Goal: Information Seeking & Learning: Learn about a topic

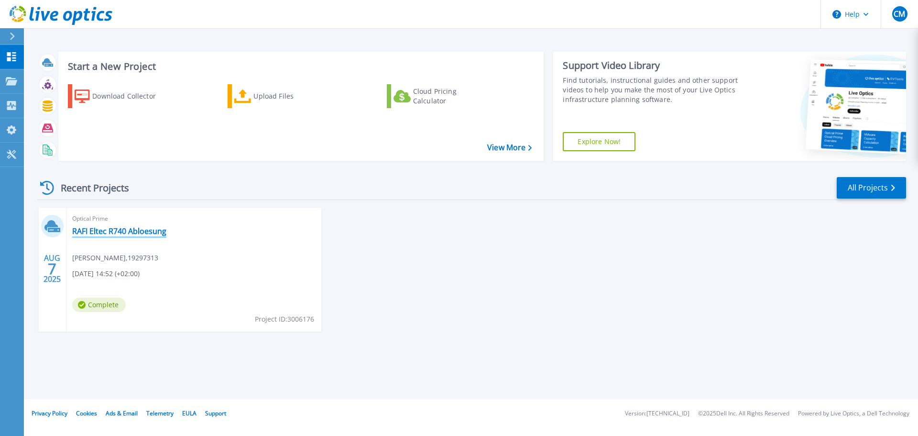
click at [121, 235] on link "RAFI Eltec R740 Abloesung" at bounding box center [119, 231] width 94 height 10
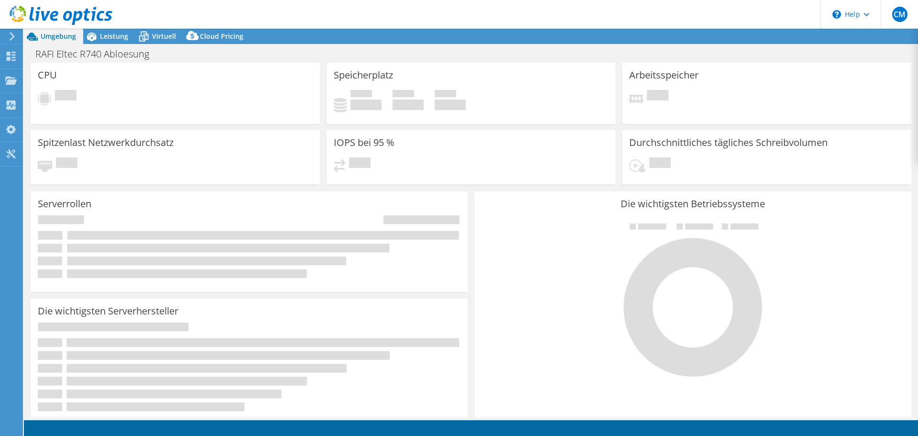
select select "USD"
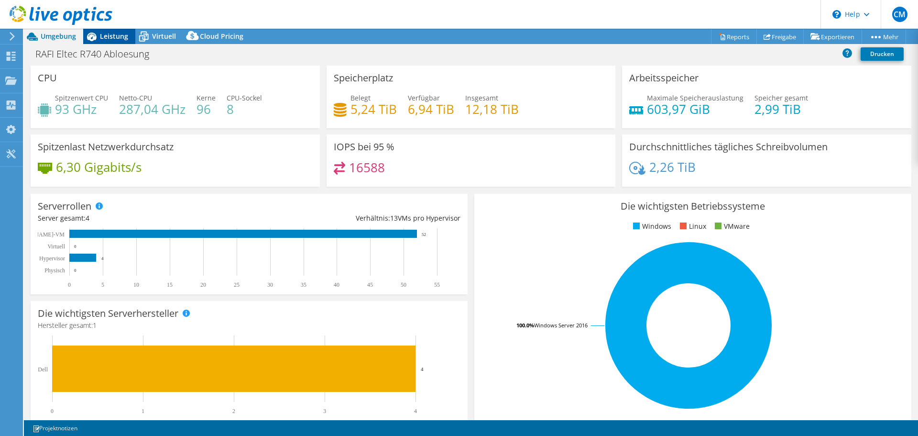
click at [112, 40] on span "Leistung" at bounding box center [114, 36] width 28 height 9
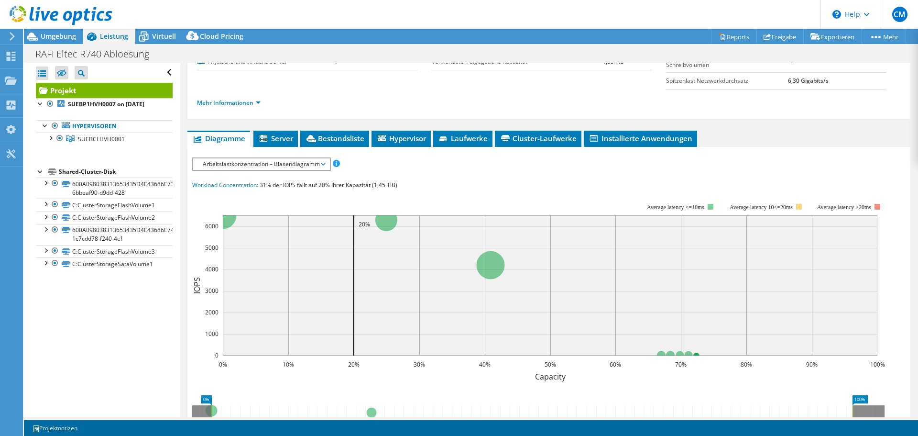
scroll to position [143, 0]
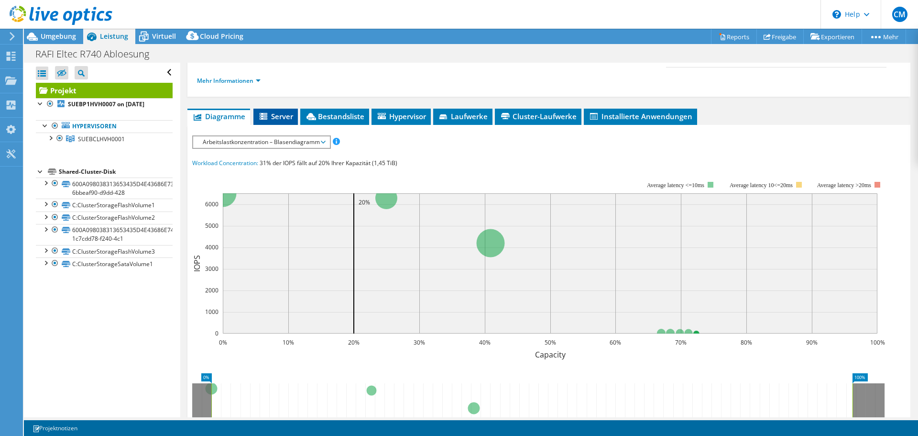
click at [278, 121] on li "Server" at bounding box center [275, 117] width 44 height 16
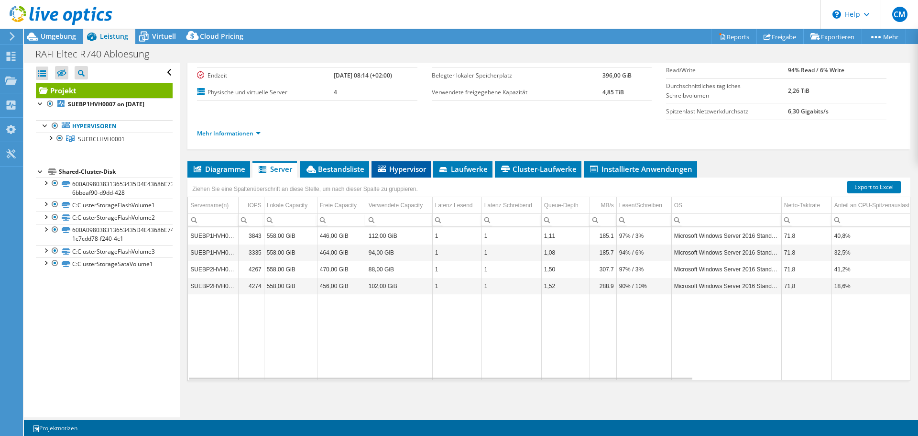
click at [395, 174] on li "Hypervisor" at bounding box center [400, 169] width 59 height 16
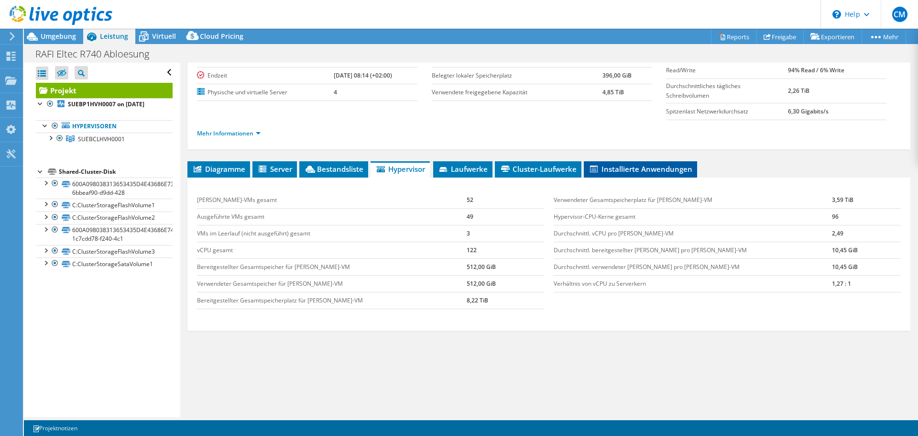
click at [601, 172] on span "Installierte Anwendungen" at bounding box center [640, 169] width 104 height 10
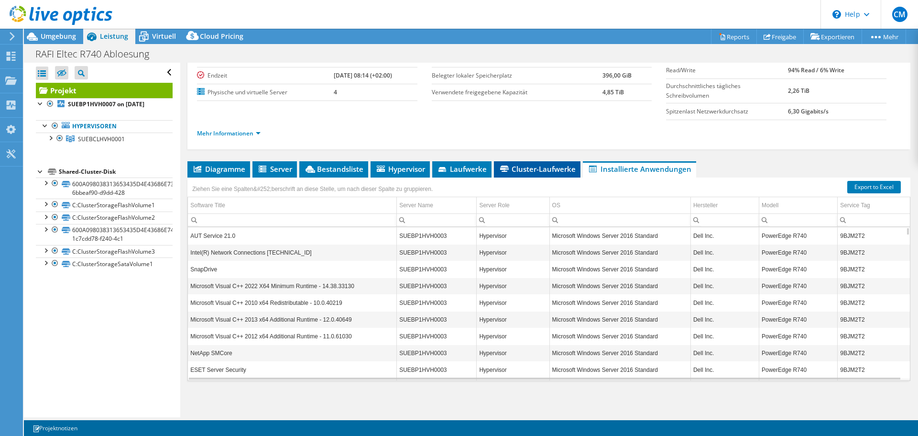
click at [535, 170] on span "Cluster-Laufwerke" at bounding box center [537, 169] width 77 height 10
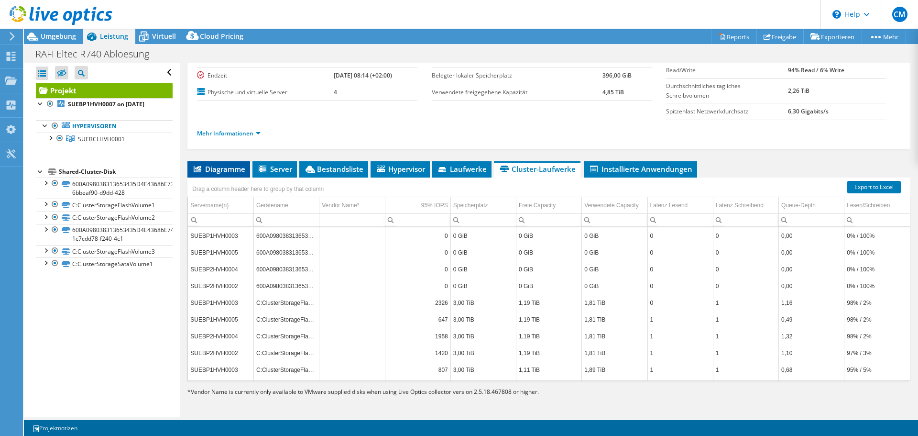
click at [228, 174] on li "Diagramme" at bounding box center [218, 169] width 63 height 16
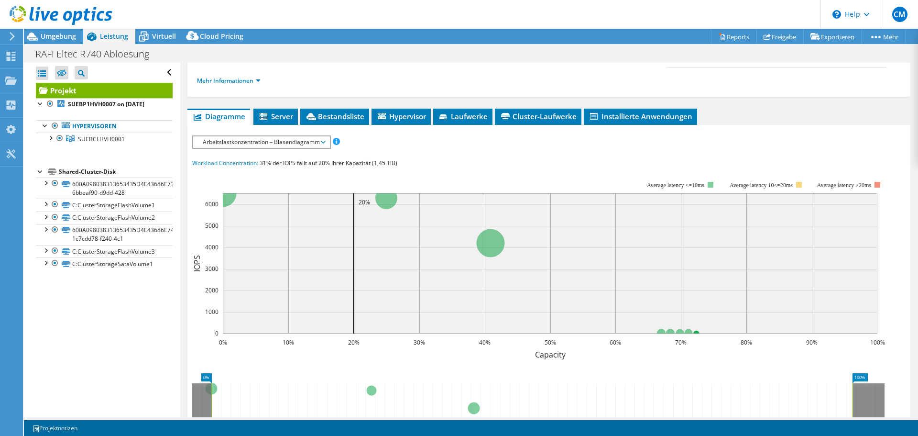
click at [247, 141] on span "Arbeitslastkonzentration – Blasendiagramm" at bounding box center [261, 141] width 127 height 11
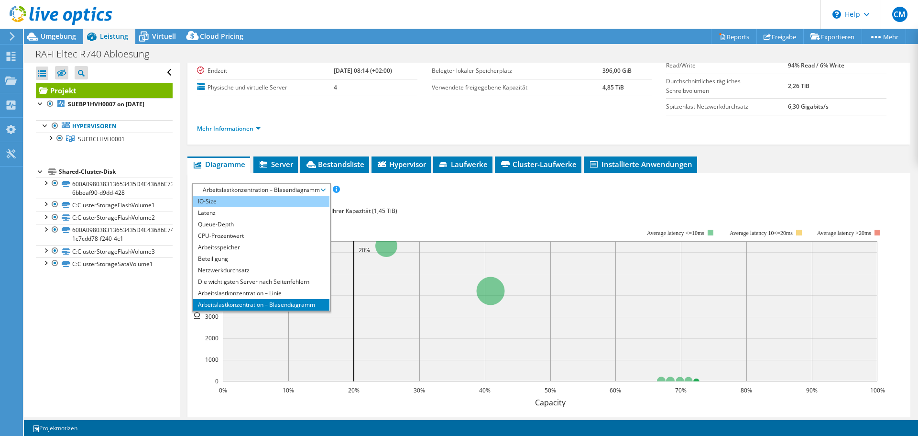
scroll to position [34, 0]
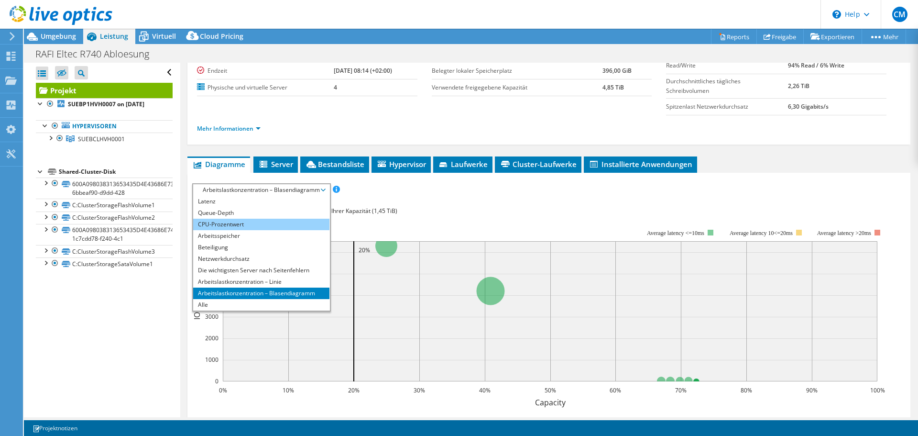
click at [266, 222] on li "CPU-Prozentwert" at bounding box center [261, 223] width 136 height 11
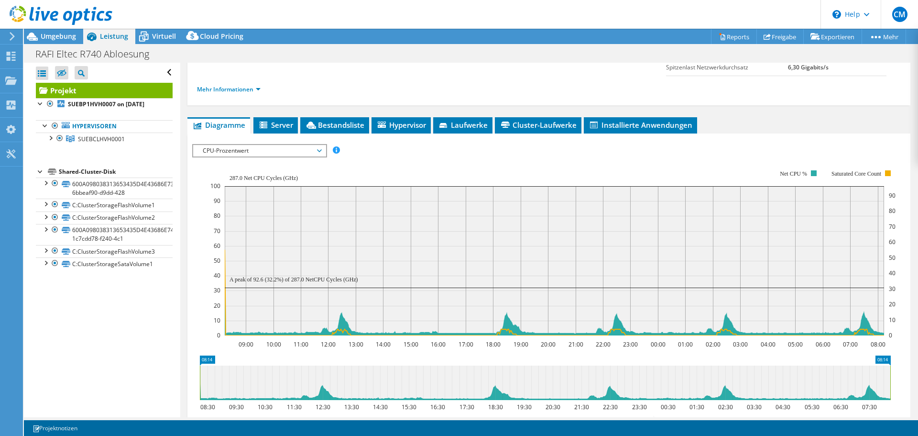
scroll to position [0, 0]
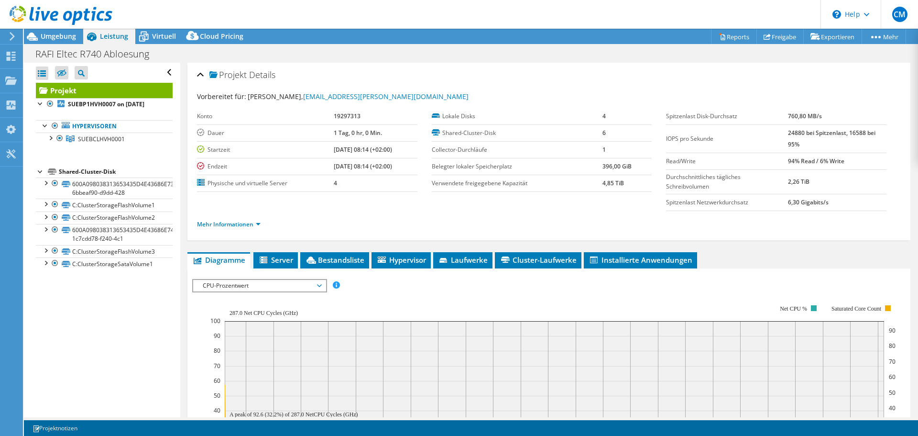
click at [265, 288] on span "CPU-Prozentwert" at bounding box center [259, 285] width 123 height 11
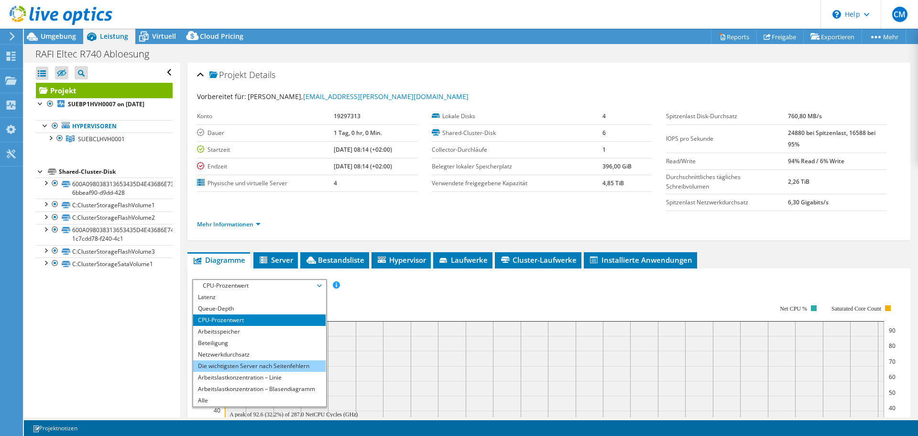
scroll to position [48, 0]
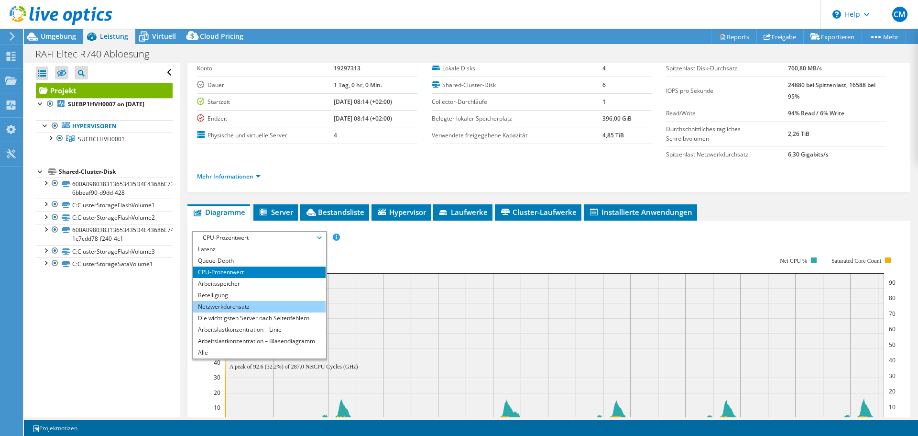
click at [282, 307] on li "Netzwerkdurchsatz" at bounding box center [259, 306] width 132 height 11
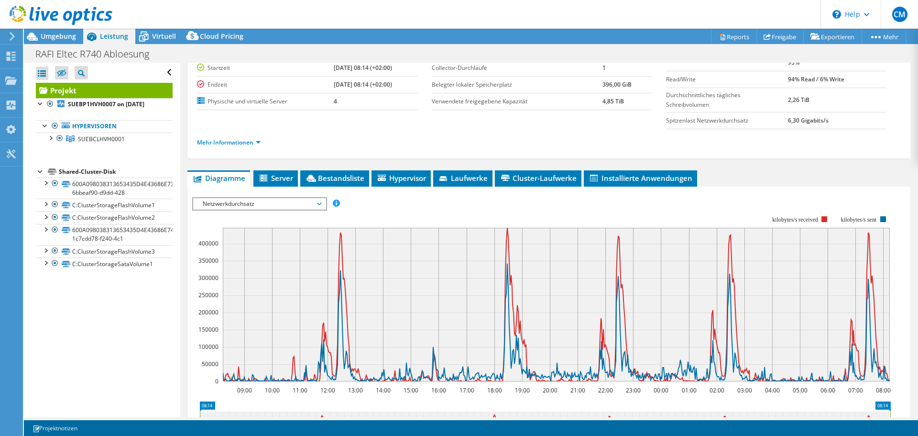
scroll to position [96, 0]
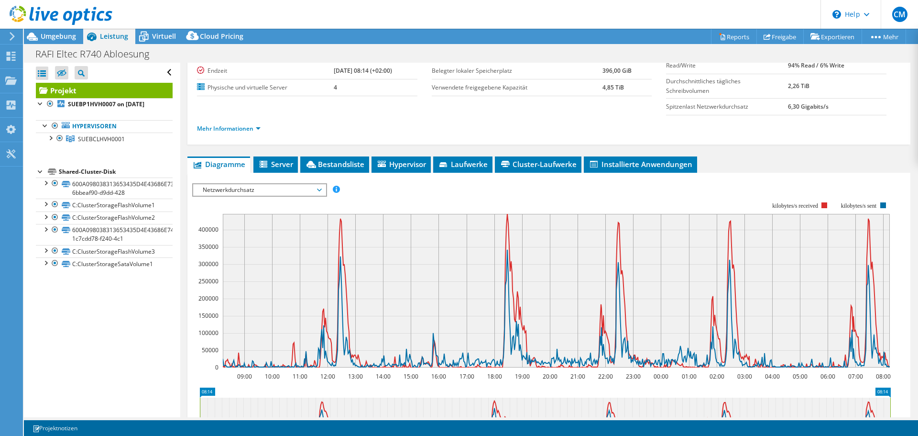
click at [268, 193] on span "Netzwerkdurchsatz" at bounding box center [259, 189] width 123 height 11
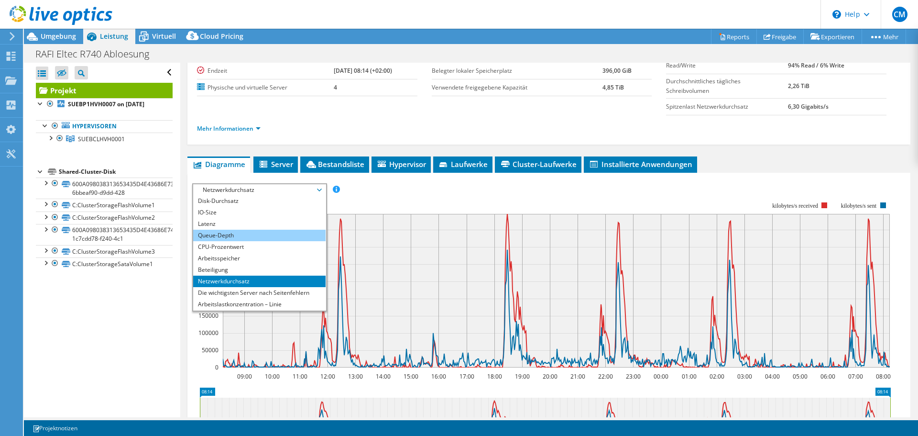
scroll to position [0, 0]
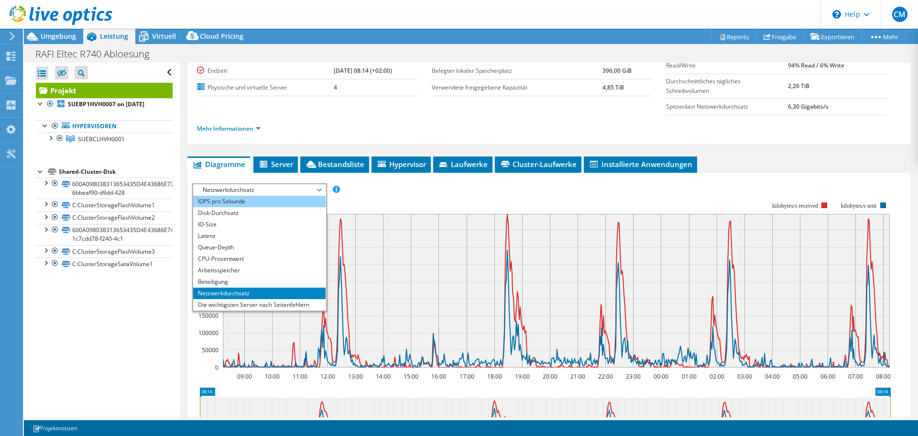
click at [271, 203] on li "IOPS pro Sekunde" at bounding box center [259, 201] width 132 height 11
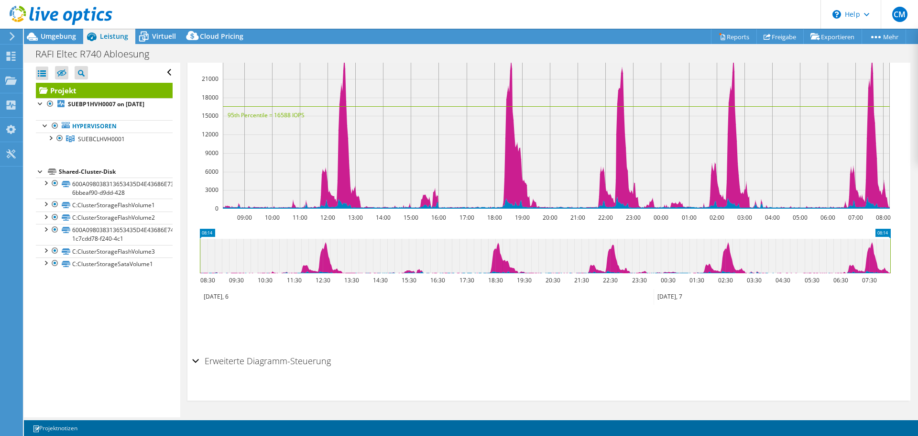
scroll to position [111, 0]
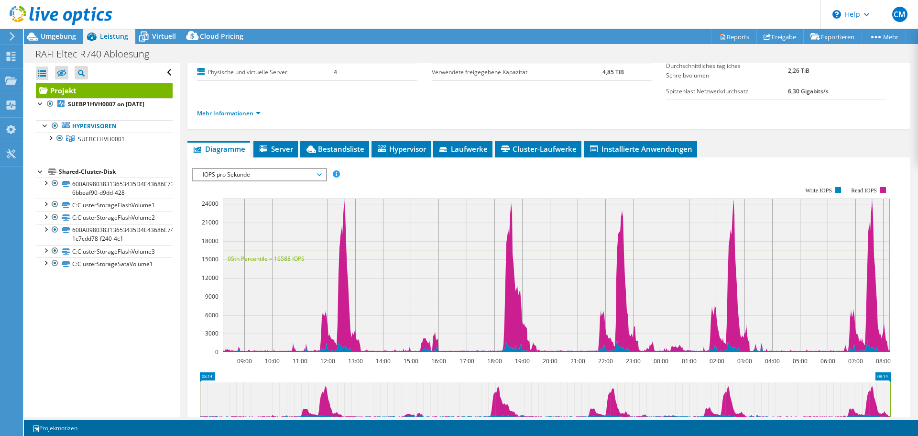
click at [268, 174] on span "IOPS pro Sekunde" at bounding box center [259, 174] width 123 height 11
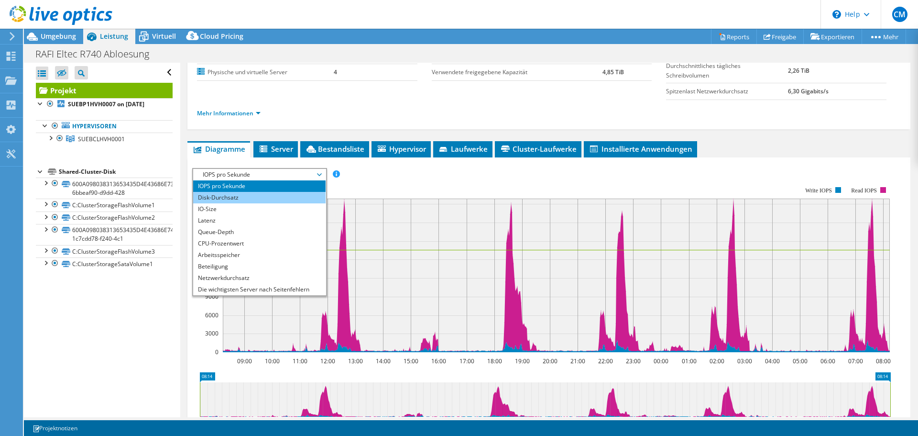
click at [270, 194] on li "Disk-Durchsatz" at bounding box center [259, 197] width 132 height 11
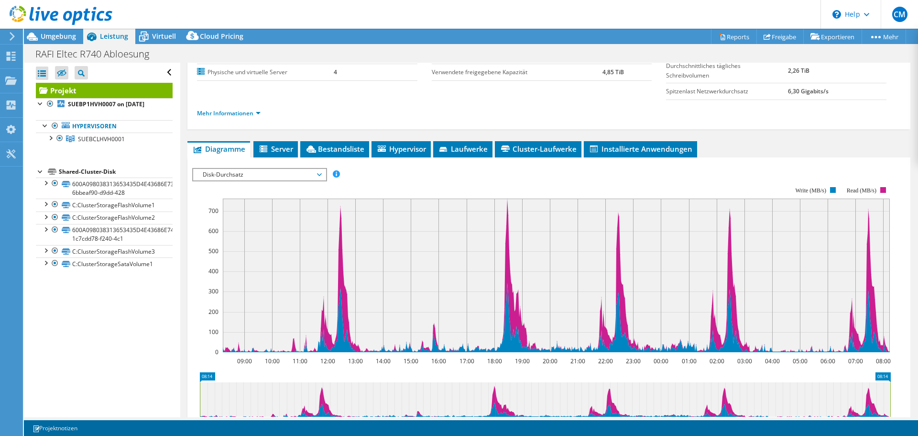
click at [280, 178] on span "Disk-Durchsatz" at bounding box center [259, 174] width 123 height 11
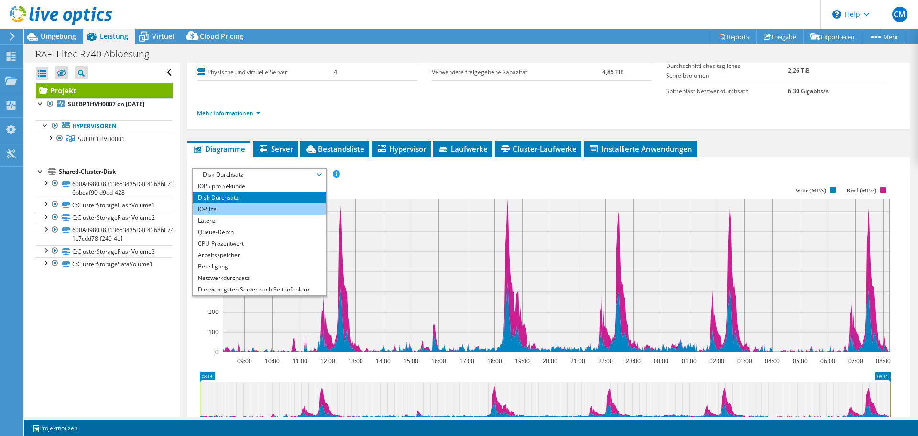
click at [280, 205] on li "IO-Size" at bounding box center [259, 208] width 132 height 11
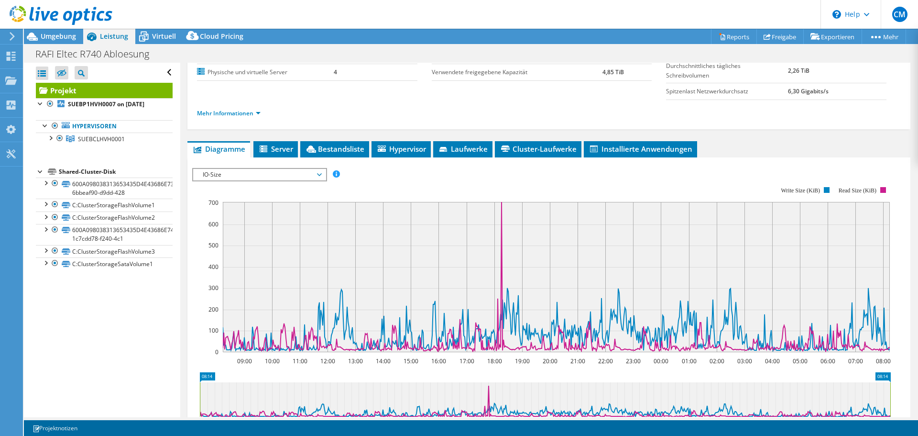
click at [284, 178] on span "IO-Size" at bounding box center [259, 174] width 123 height 11
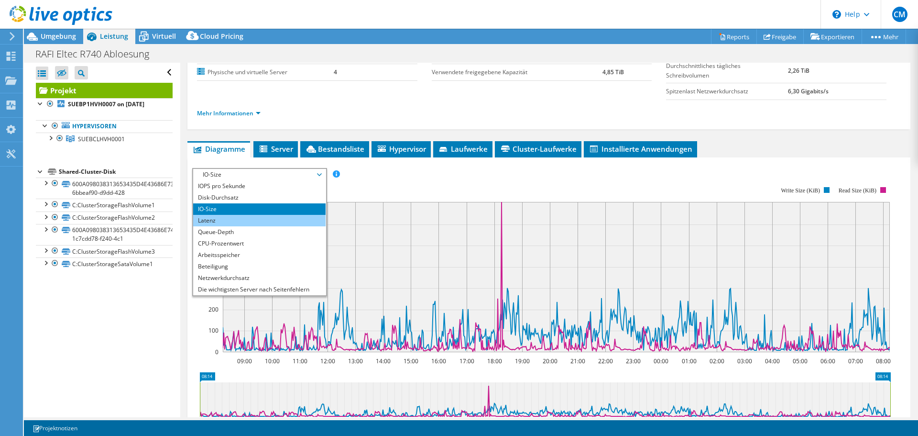
click at [277, 217] on li "Latenz" at bounding box center [259, 220] width 132 height 11
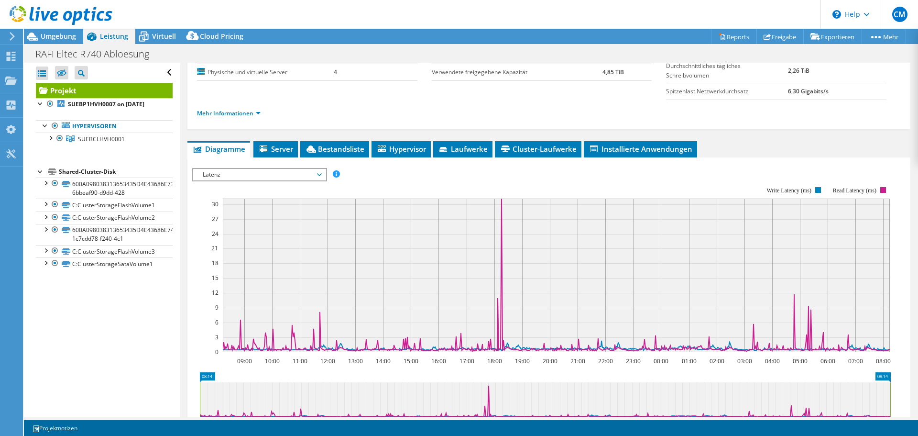
click at [280, 179] on span "Latenz" at bounding box center [259, 174] width 123 height 11
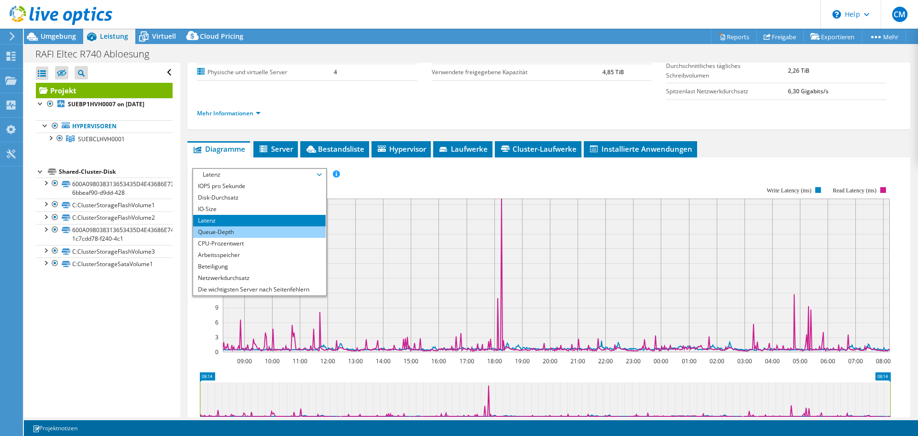
click at [268, 230] on li "Queue-Depth" at bounding box center [259, 231] width 132 height 11
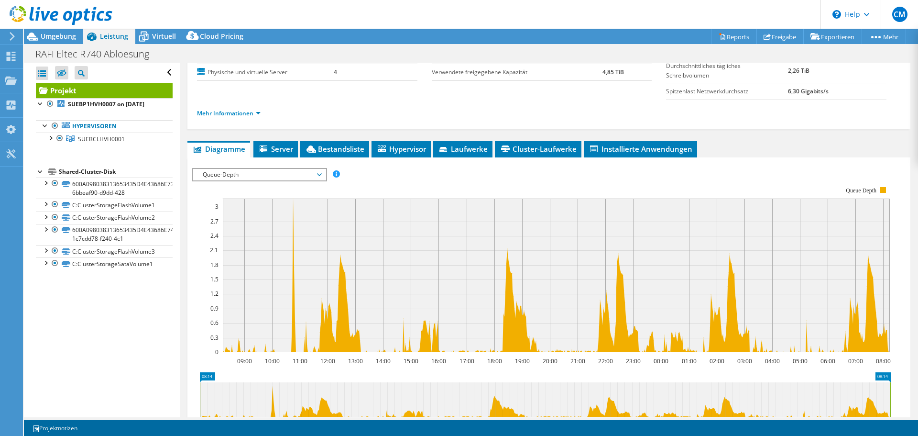
click at [282, 178] on span "Queue-Depth" at bounding box center [259, 174] width 123 height 11
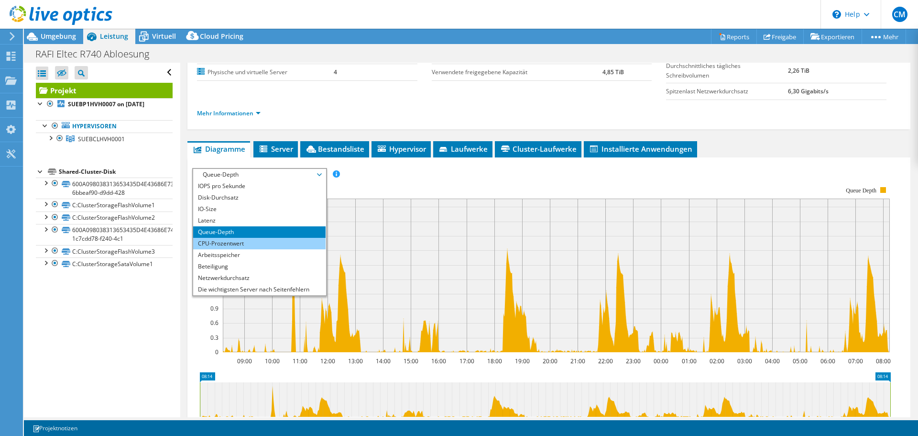
click at [260, 240] on li "CPU-Prozentwert" at bounding box center [259, 243] width 132 height 11
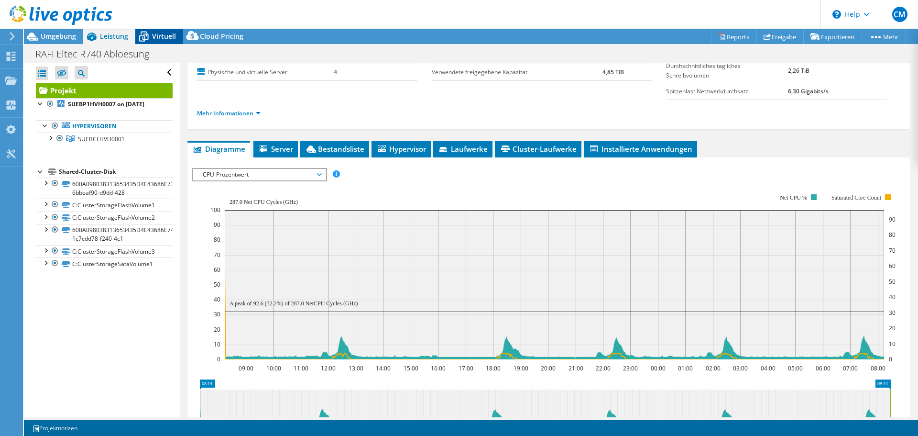
click at [165, 38] on span "Virtuell" at bounding box center [164, 36] width 24 height 9
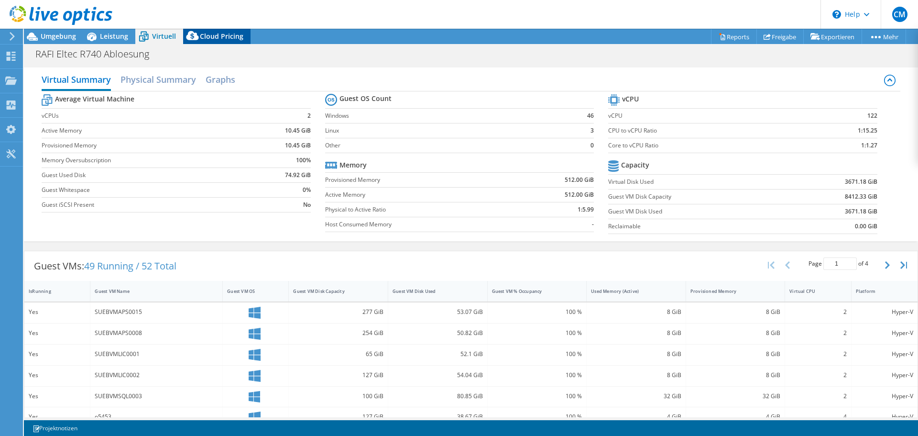
click at [231, 34] on span "Cloud Pricing" at bounding box center [222, 36] width 44 height 9
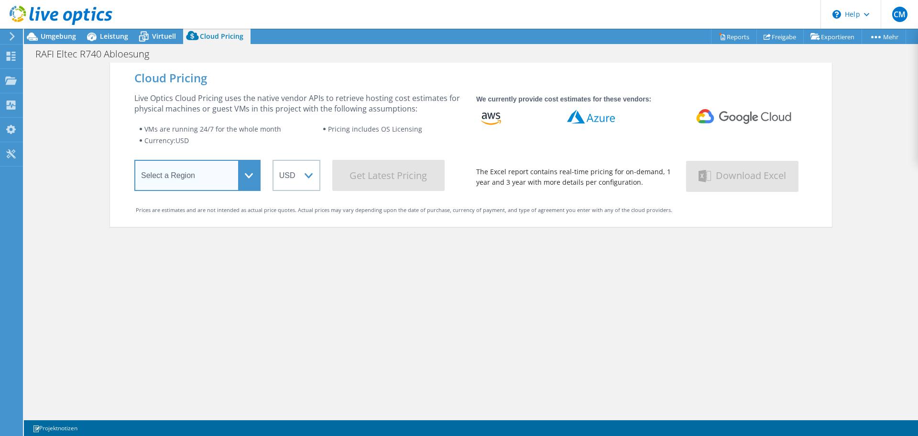
click at [216, 173] on select "Select a Region Asia Pacific (Hong Kong) Asia Pacific (Mumbai) Asia Pacific (Se…" at bounding box center [197, 175] width 126 height 31
select select "EUFrankfurt"
click at [134, 162] on select "Select a Region Asia Pacific (Hong Kong) Asia Pacific (Mumbai) Asia Pacific (Se…" at bounding box center [197, 175] width 126 height 31
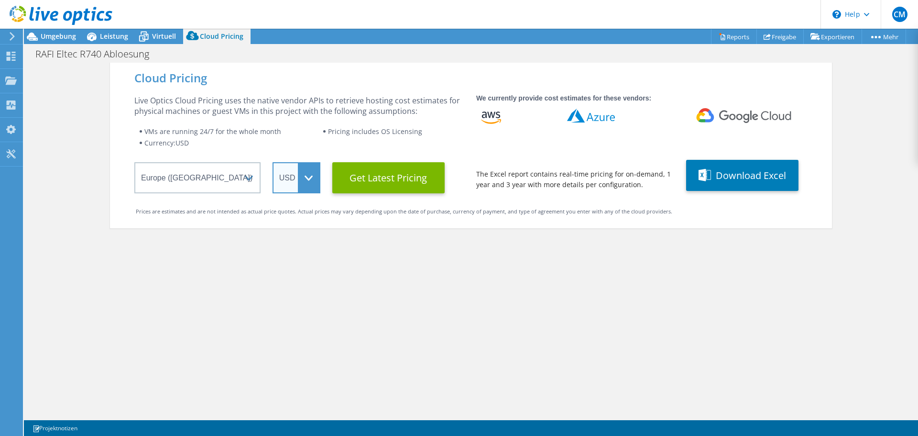
click at [292, 178] on select "ARS AUD BRL CAD CHF CLP CNY DKK EUR GBP HKD HUF INR JPY MXN MYR NOK NZD PEN SEK…" at bounding box center [296, 177] width 48 height 31
select select "EUR"
click at [272, 162] on select "ARS AUD BRL CAD CHF CLP CNY DKK EUR GBP HKD HUF INR JPY MXN MYR NOK NZD PEN SEK…" at bounding box center [296, 177] width 48 height 31
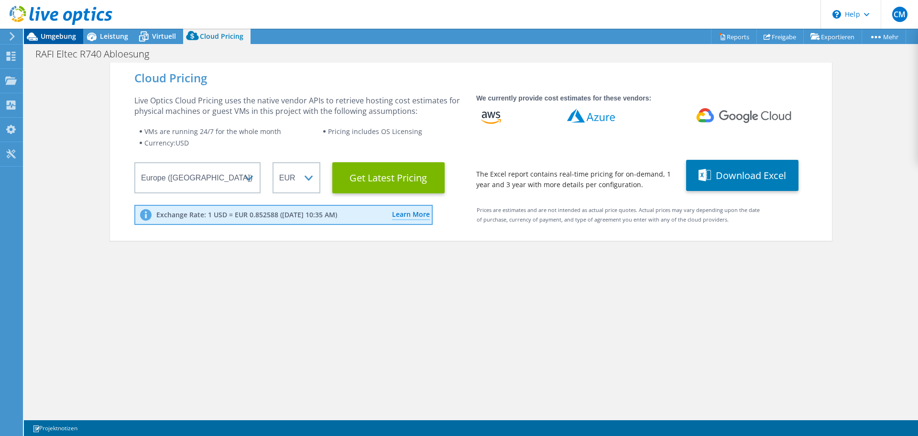
click at [55, 35] on span "Umgebung" at bounding box center [58, 36] width 35 height 9
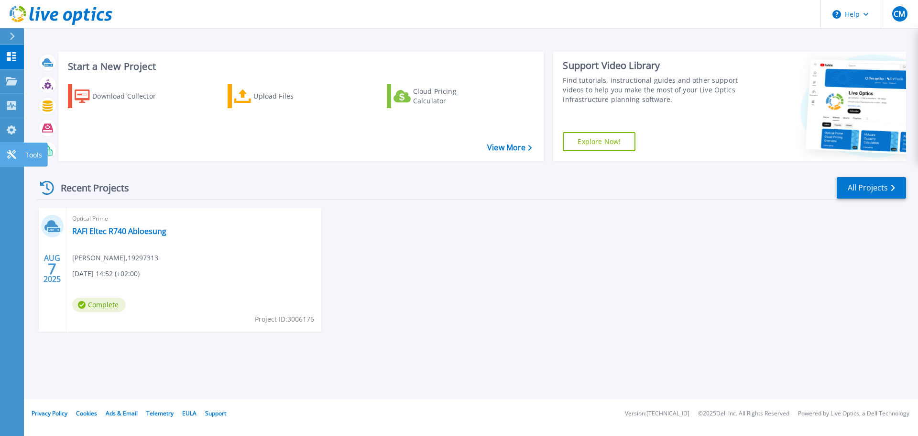
click at [16, 152] on icon at bounding box center [11, 154] width 11 height 9
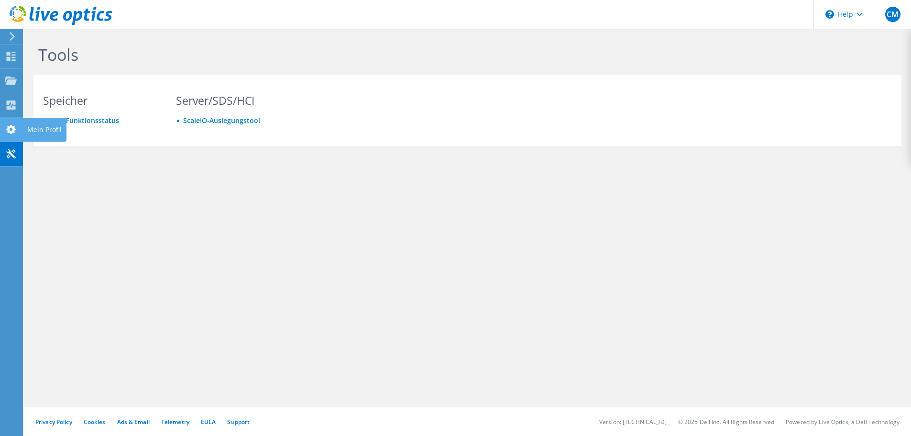
click at [14, 130] on use at bounding box center [11, 129] width 10 height 9
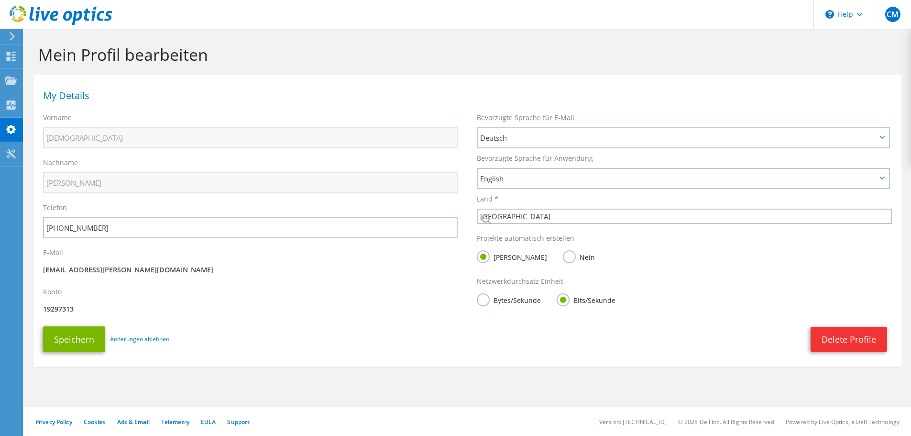
select select "56"
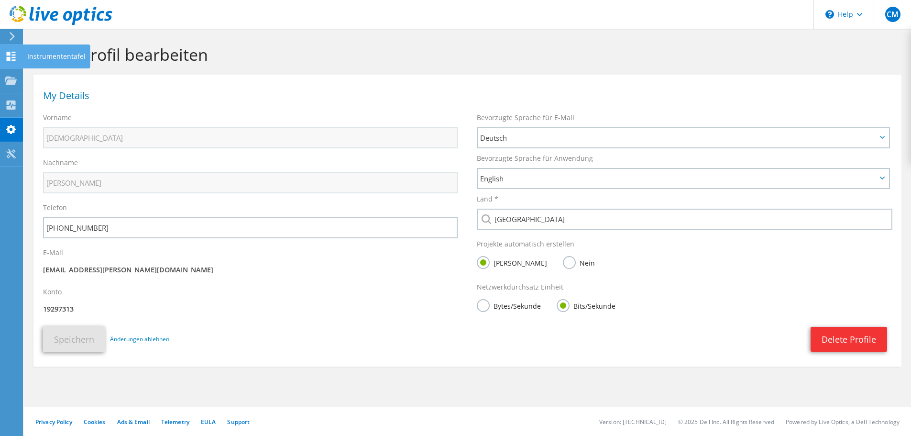
click at [10, 53] on use at bounding box center [11, 56] width 9 height 9
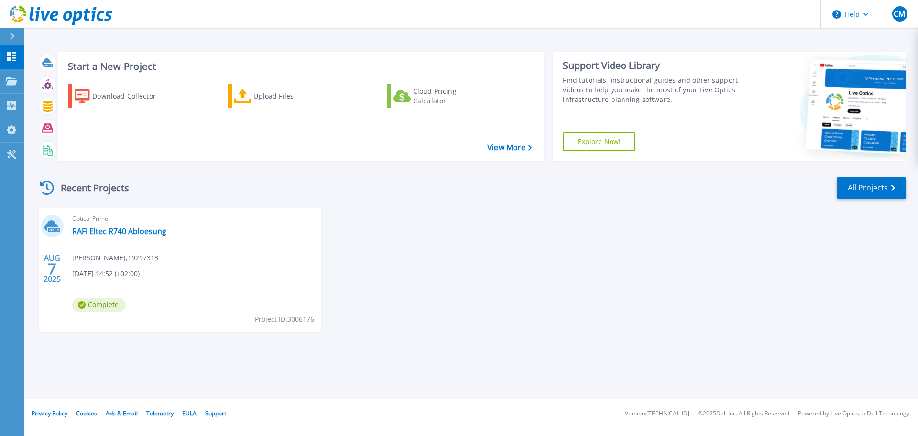
click at [13, 33] on icon at bounding box center [12, 37] width 5 height 8
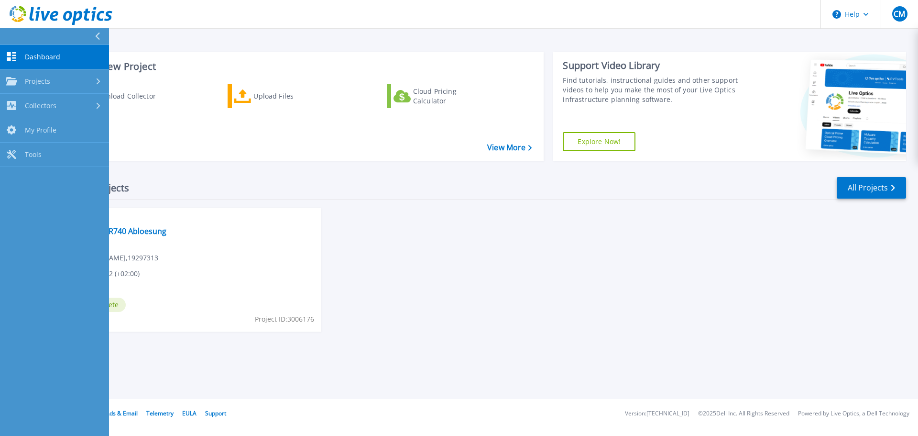
click at [482, 235] on div "[DATE] Optical Prime RAFI Eltec R740 Abloesung [PERSON_NAME] , 19297313 [DATE] …" at bounding box center [467, 278] width 877 height 143
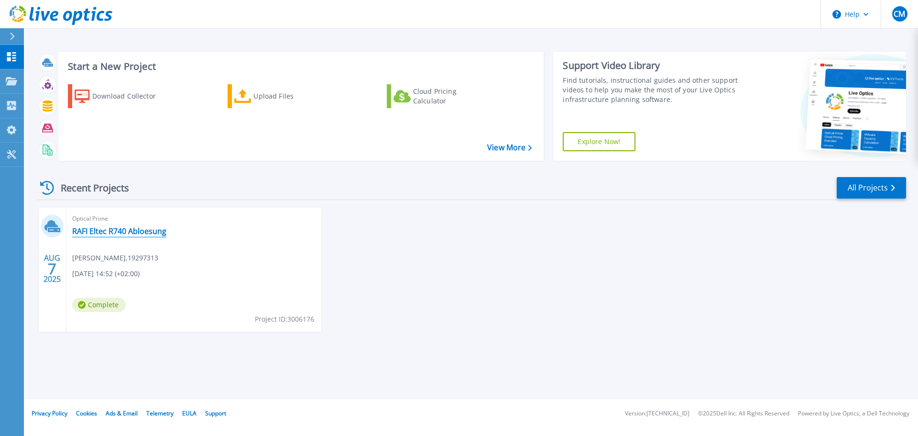
click at [152, 231] on link "RAFI Eltec R740 Abloesung" at bounding box center [119, 231] width 94 height 10
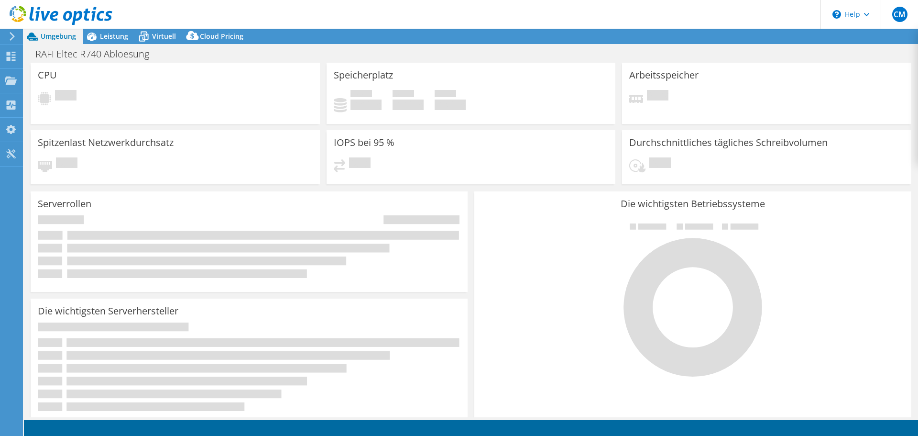
select select "USD"
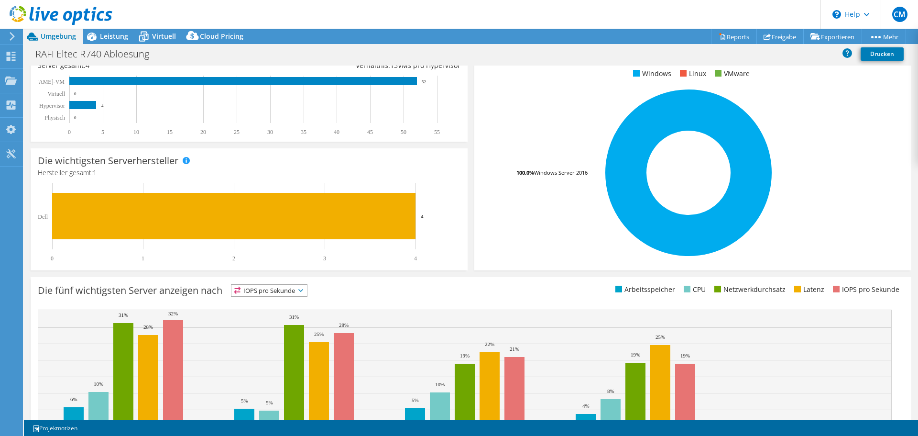
scroll to position [203, 0]
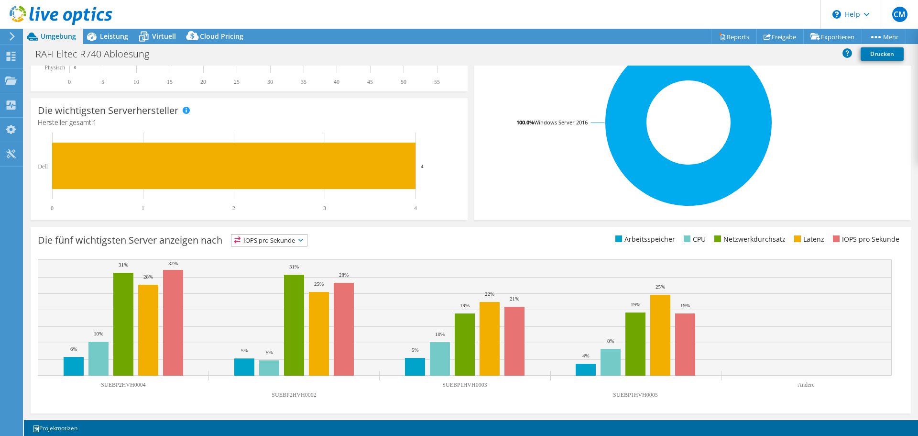
click at [300, 238] on span "IOPS pro Sekunde" at bounding box center [269, 239] width 76 height 11
click at [289, 266] on li "Arbeitsspeicher" at bounding box center [269, 265] width 76 height 13
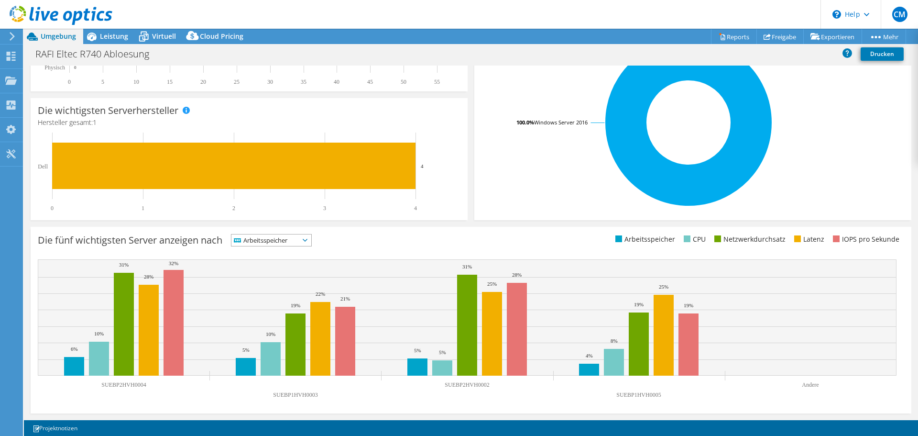
click at [295, 243] on span "Arbeitsspeicher" at bounding box center [265, 239] width 68 height 11
click at [289, 253] on li "IOPS pro Sekunde" at bounding box center [271, 252] width 80 height 13
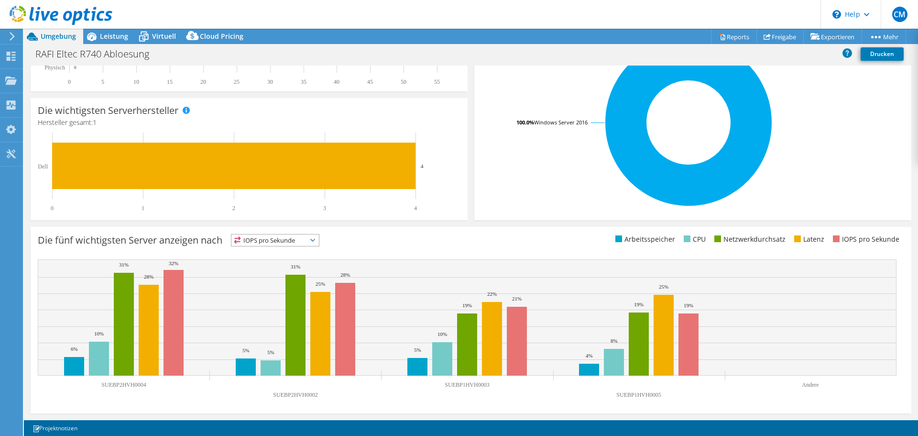
click at [293, 241] on span "IOPS pro Sekunde" at bounding box center [269, 239] width 76 height 11
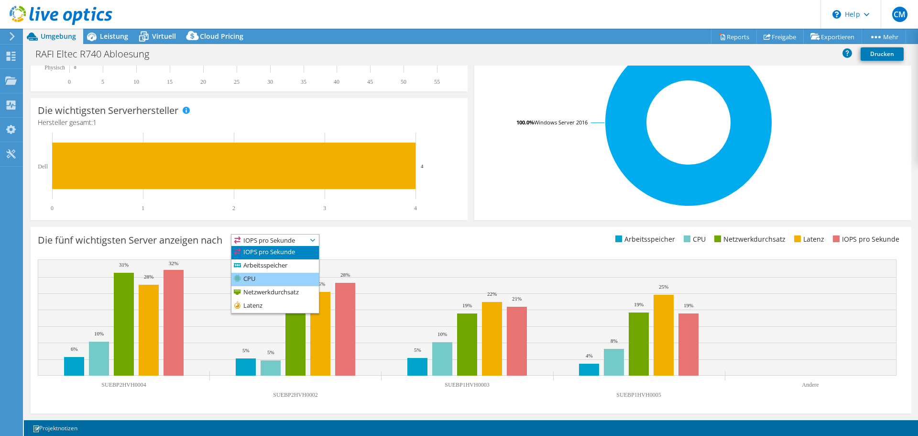
click at [282, 277] on li "CPU" at bounding box center [274, 278] width 87 height 13
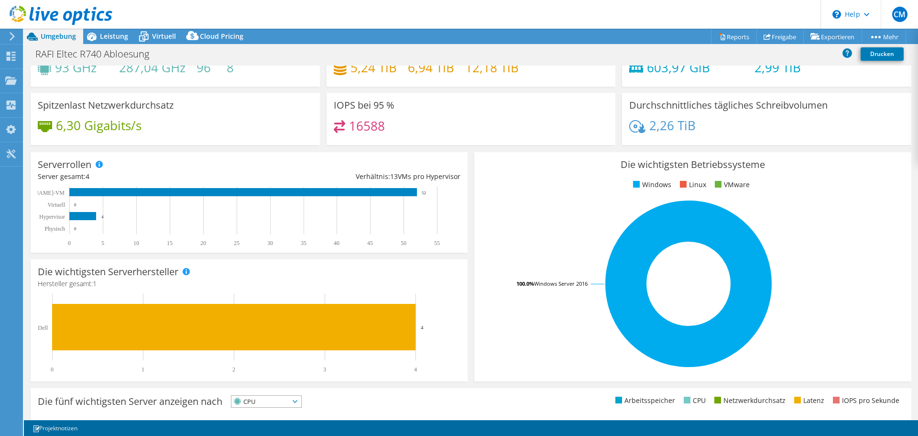
scroll to position [0, 0]
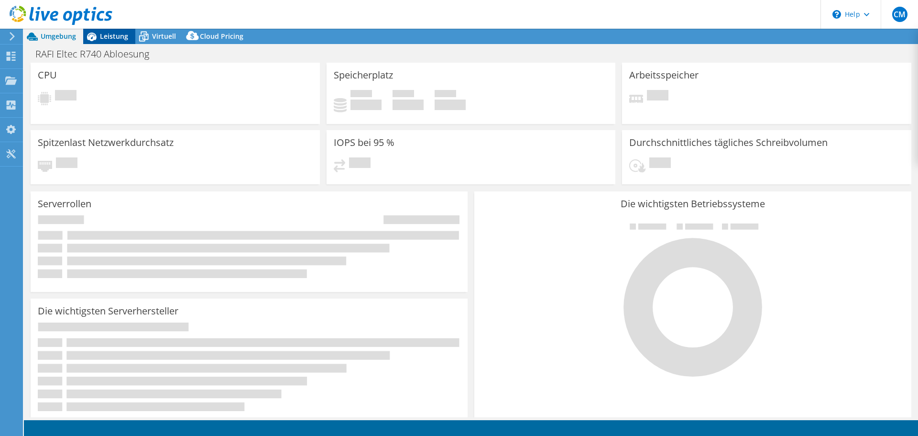
select select "USD"
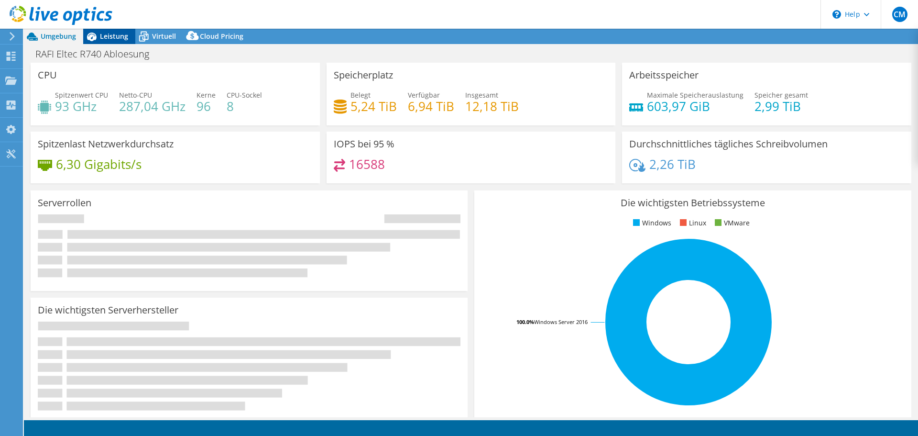
click at [109, 33] on span "Leistung" at bounding box center [114, 36] width 28 height 9
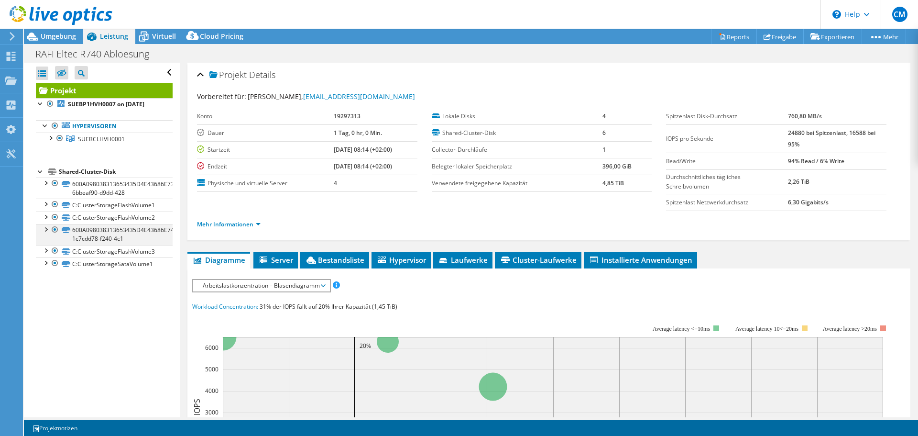
click at [53, 231] on div at bounding box center [55, 229] width 10 height 11
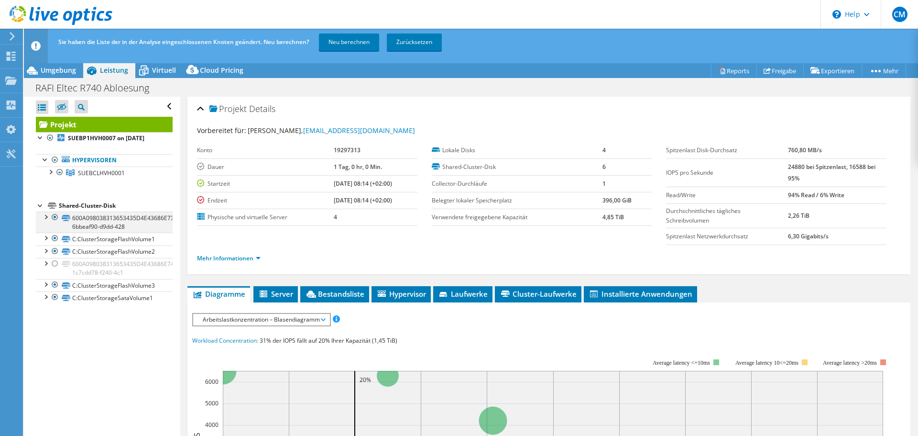
click at [55, 218] on div at bounding box center [55, 216] width 10 height 11
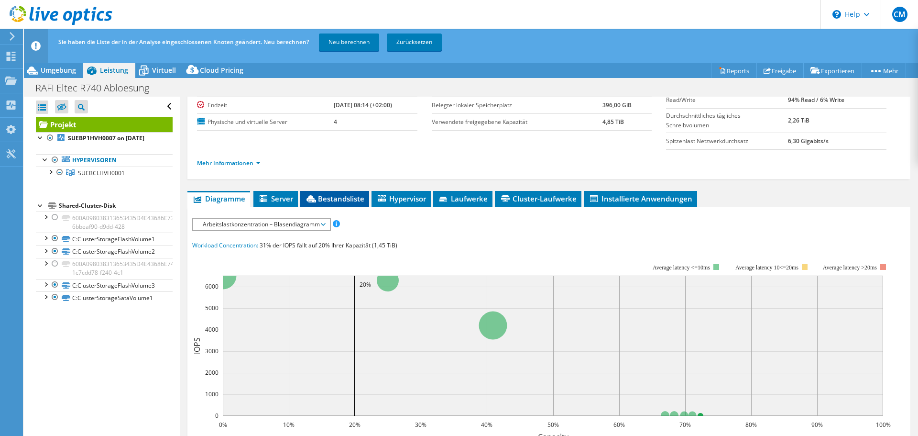
scroll to position [96, 0]
click at [303, 225] on span "Arbeitslastkonzentration – Blasendiagramm" at bounding box center [261, 223] width 127 height 11
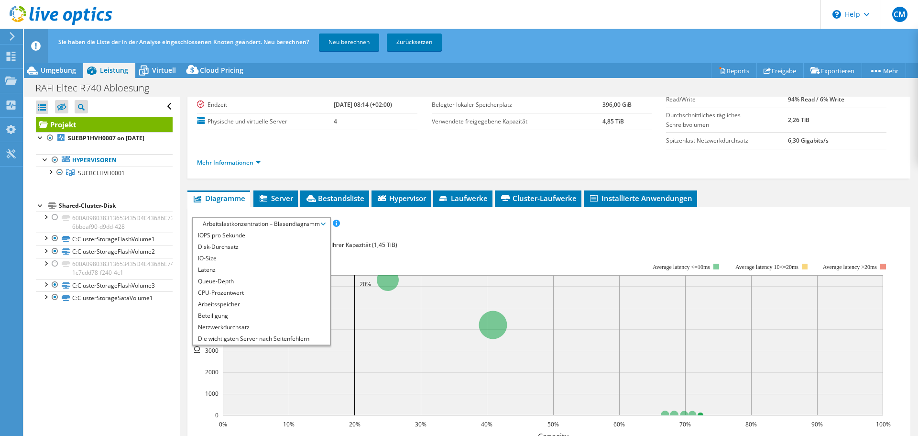
click at [443, 238] on div "IOPS pro Sekunde Disk-Durchsatz IO-Size Latenz Queue-Depth CPU-Prozentwert Arbe…" at bounding box center [548, 394] width 713 height 354
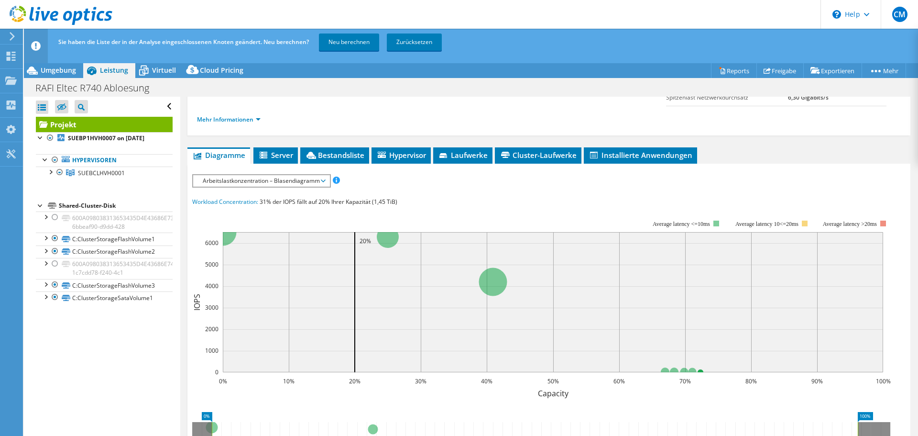
scroll to position [138, 0]
click at [294, 185] on span "Arbeitslastkonzentration – Blasendiagramm" at bounding box center [261, 180] width 127 height 11
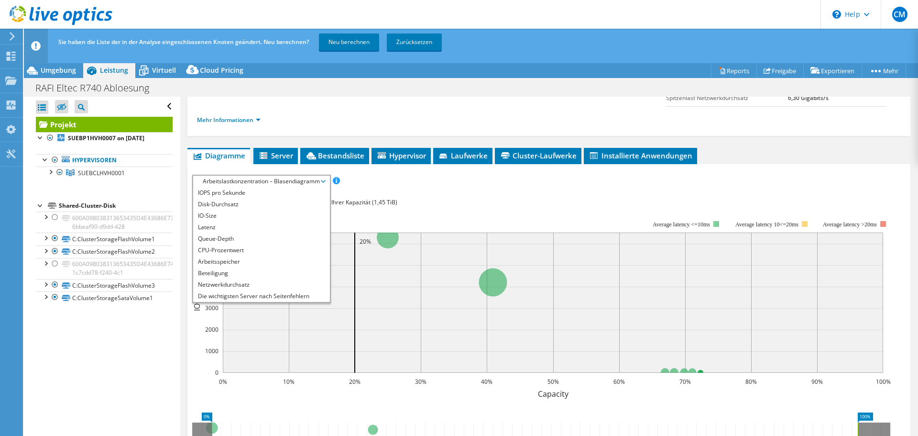
click at [507, 200] on div "Workload Concentration: 31% der IOPS fällt auf 20% Ihrer Kapazität (1,45 TiB)" at bounding box center [548, 202] width 713 height 11
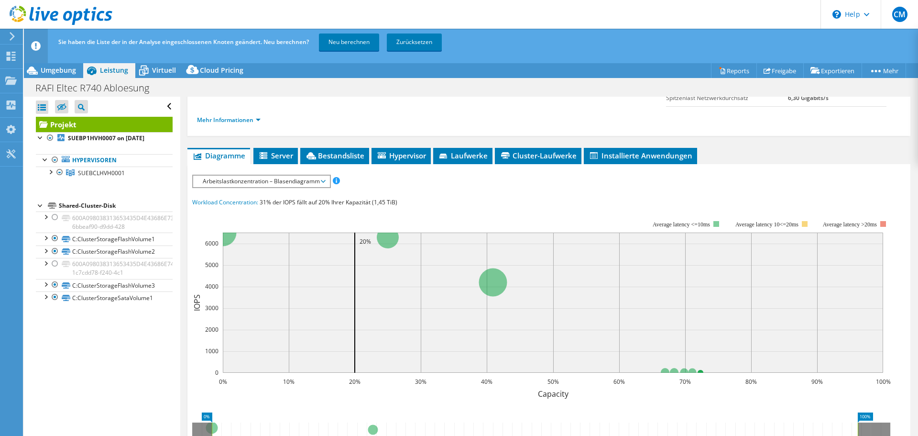
click at [255, 185] on span "Arbeitslastkonzentration – Blasendiagramm" at bounding box center [261, 180] width 127 height 11
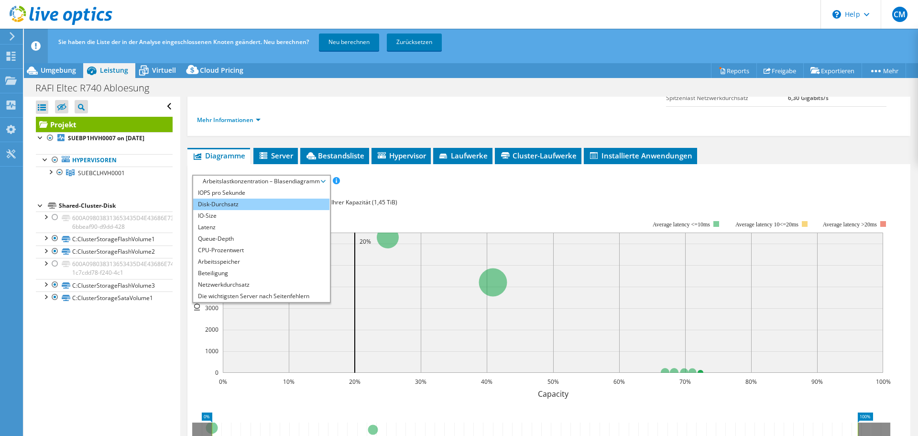
click at [246, 204] on li "Disk-Durchsatz" at bounding box center [261, 203] width 136 height 11
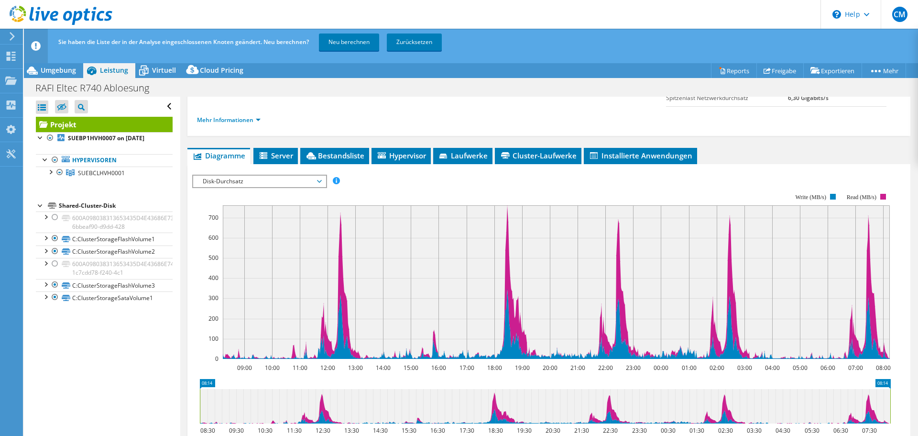
click at [256, 184] on span "Disk-Durchsatz" at bounding box center [259, 180] width 123 height 11
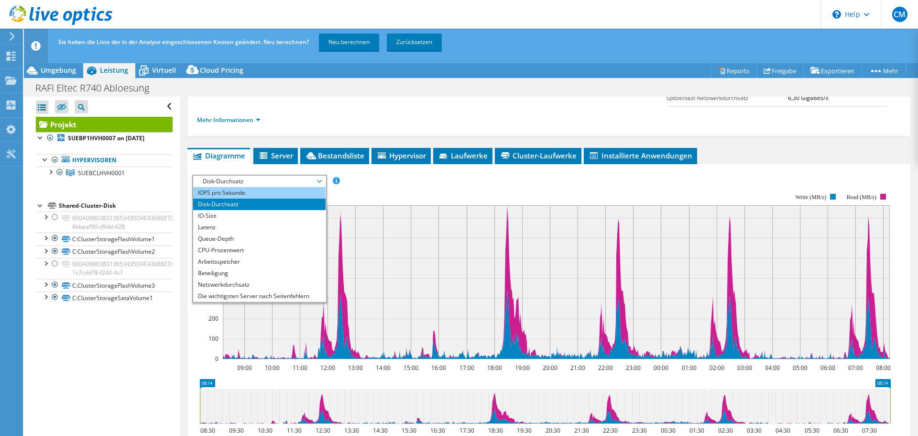
scroll to position [43, 0]
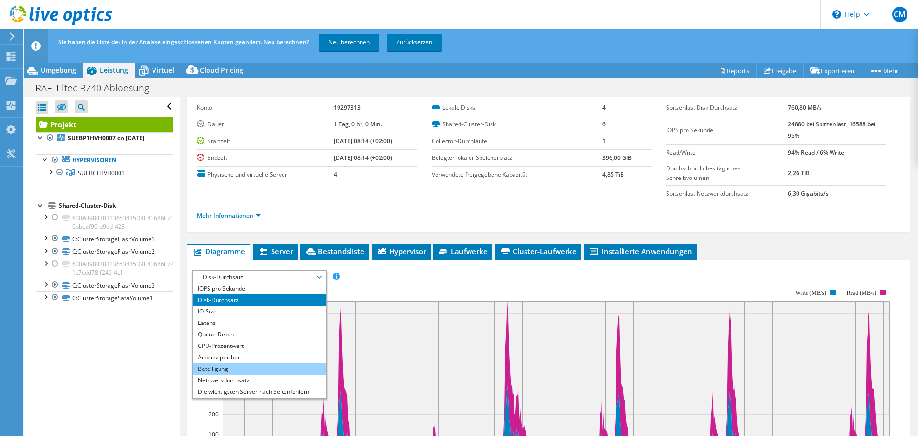
click at [250, 367] on li "Beteiligung" at bounding box center [259, 368] width 132 height 11
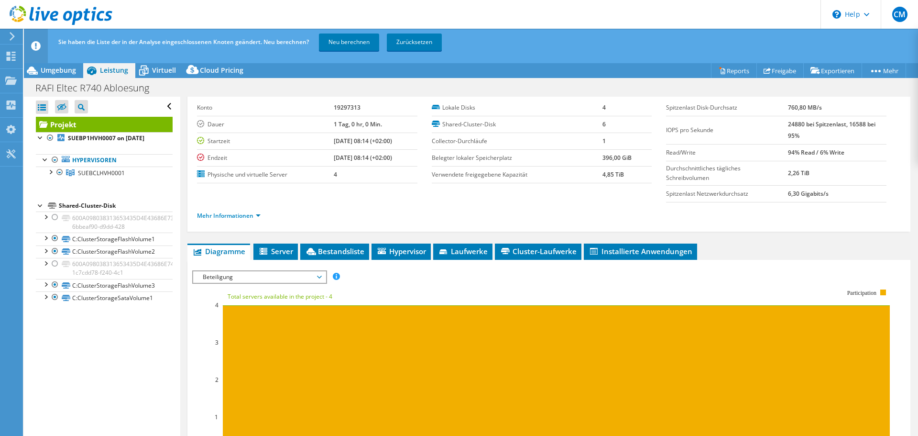
click at [271, 272] on span "Beteiligung" at bounding box center [259, 276] width 123 height 11
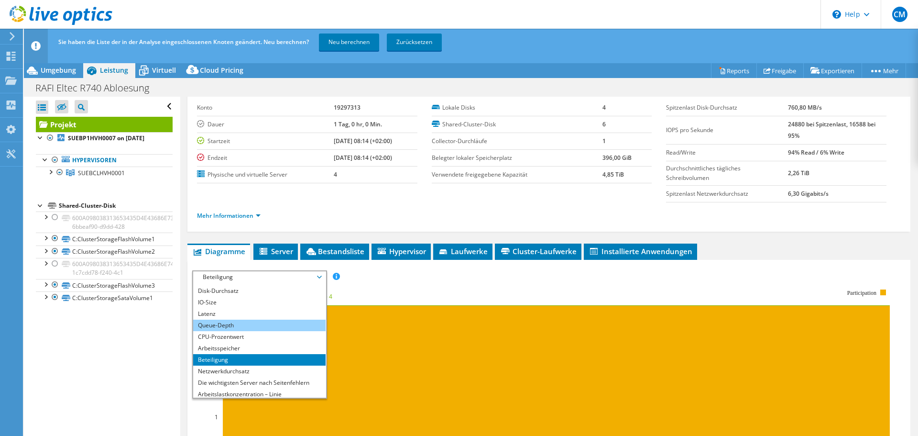
scroll to position [34, 0]
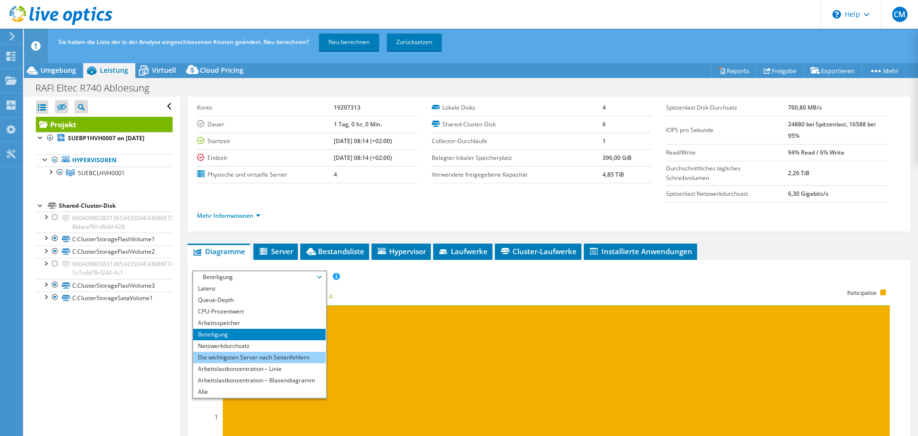
click at [297, 360] on li "Die wichtigsten Server nach Seitenfehlern" at bounding box center [259, 356] width 132 height 11
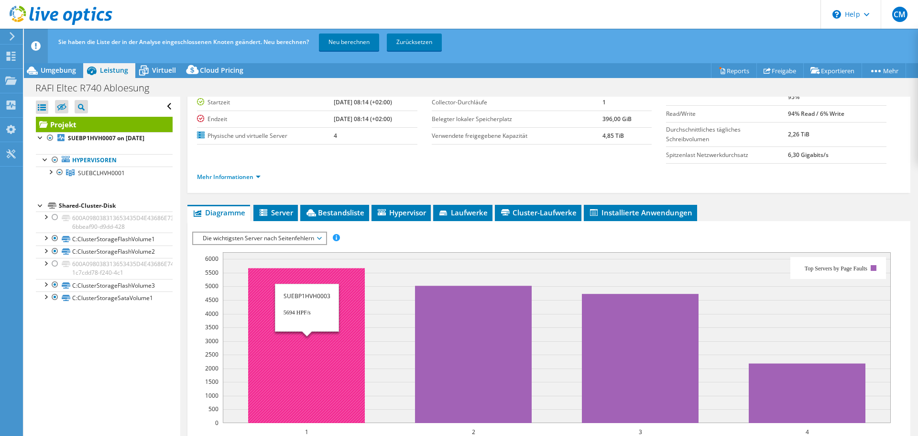
scroll to position [90, 0]
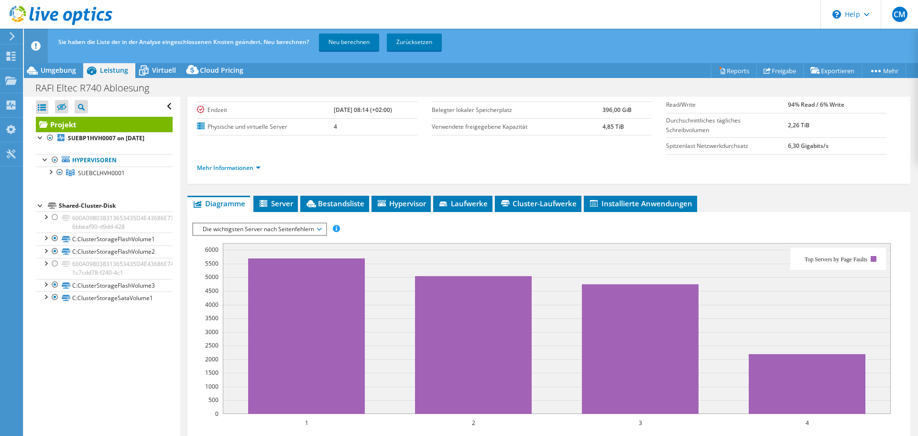
click at [291, 232] on span "Die wichtigsten Server nach Seitenfehlern" at bounding box center [259, 228] width 123 height 11
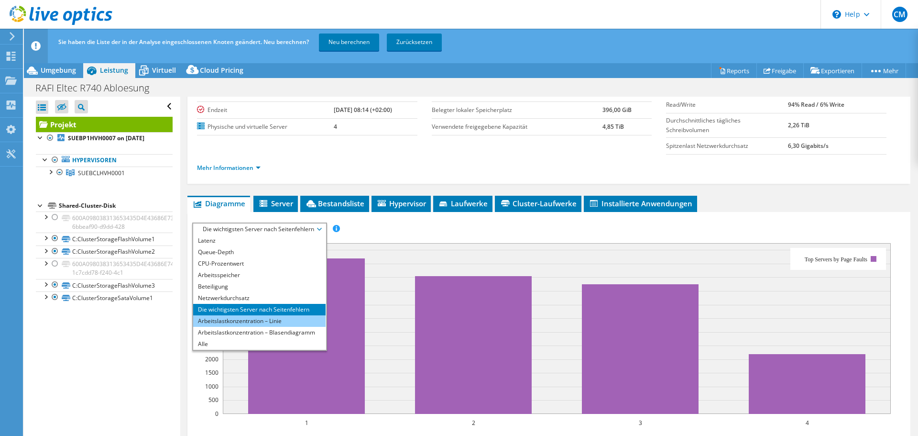
click at [287, 323] on li "Arbeitslastkonzentration – Linie" at bounding box center [259, 320] width 132 height 11
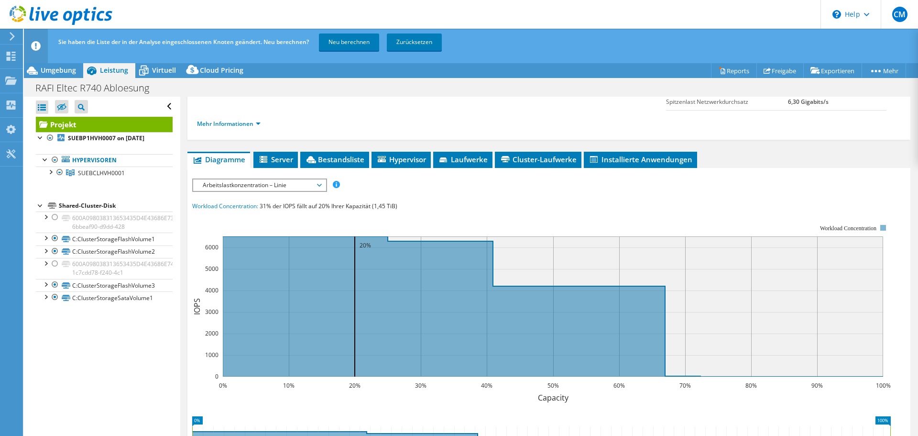
scroll to position [186, 0]
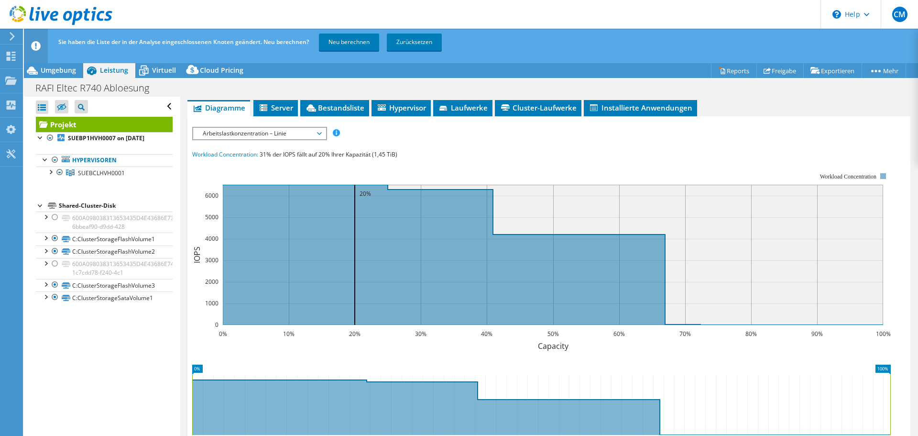
click at [266, 135] on span "Arbeitslastkonzentration – Linie" at bounding box center [259, 133] width 123 height 11
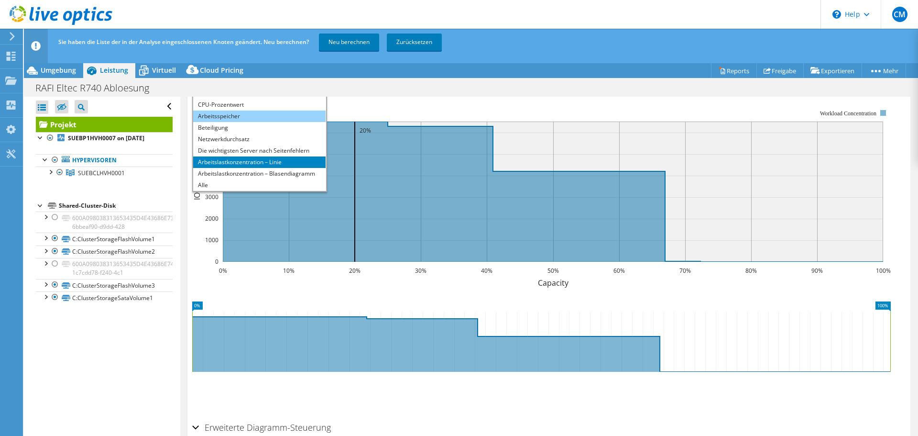
scroll to position [234, 0]
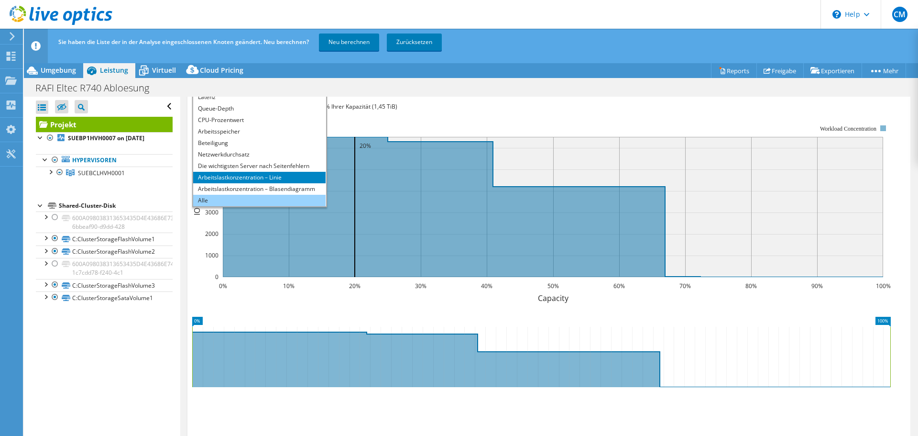
click at [270, 196] on li "Alle" at bounding box center [259, 200] width 132 height 11
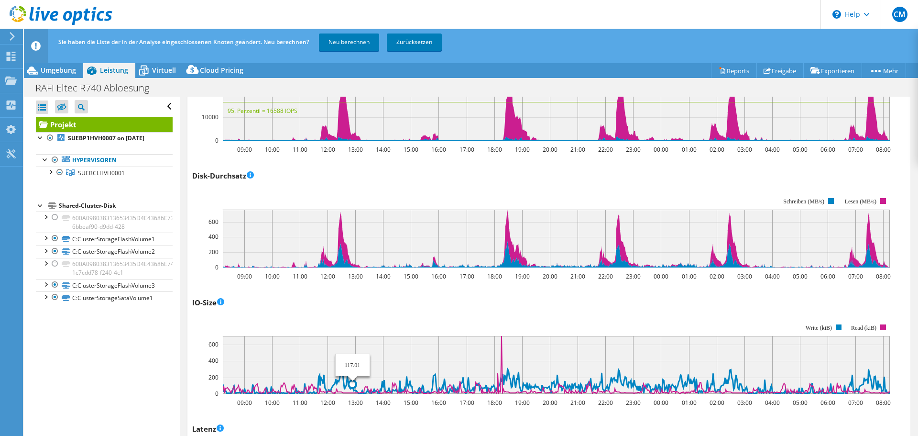
scroll to position [377, 0]
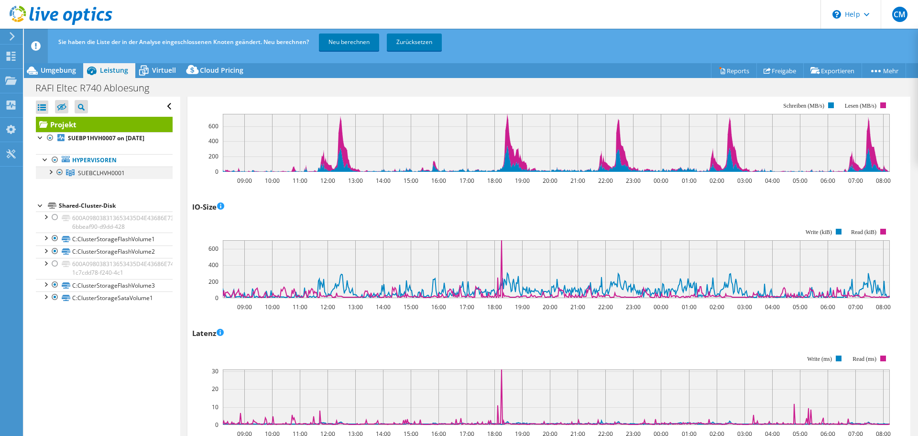
click at [48, 173] on div at bounding box center [50, 171] width 10 height 10
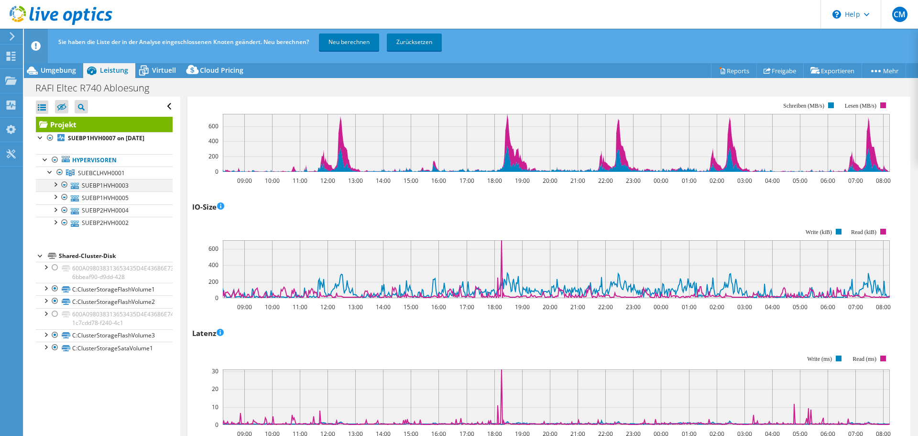
click at [54, 185] on div at bounding box center [55, 184] width 10 height 10
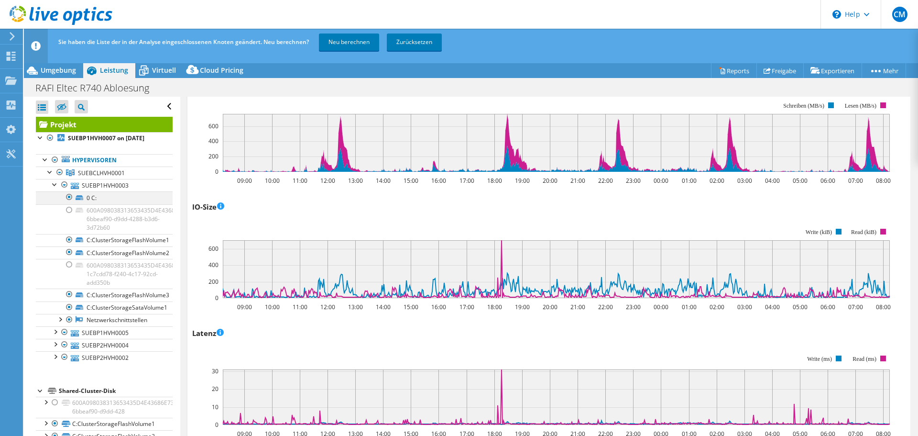
click at [69, 197] on div at bounding box center [70, 196] width 10 height 11
click at [55, 183] on div at bounding box center [55, 184] width 10 height 10
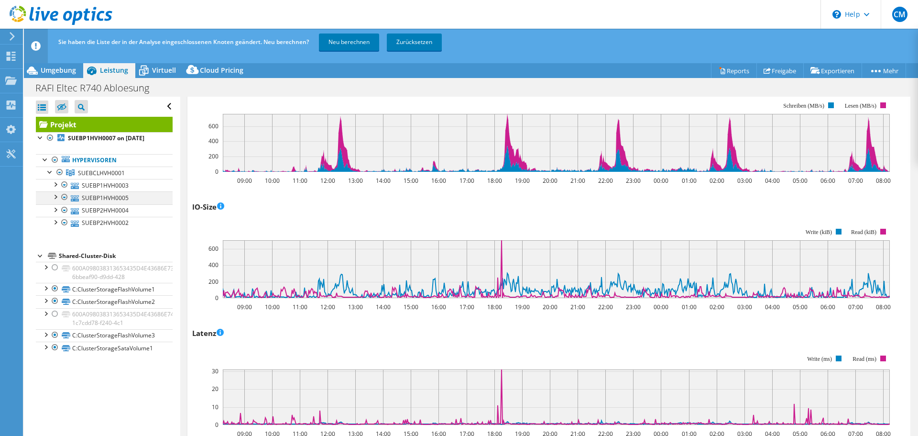
click at [55, 198] on div at bounding box center [55, 196] width 10 height 10
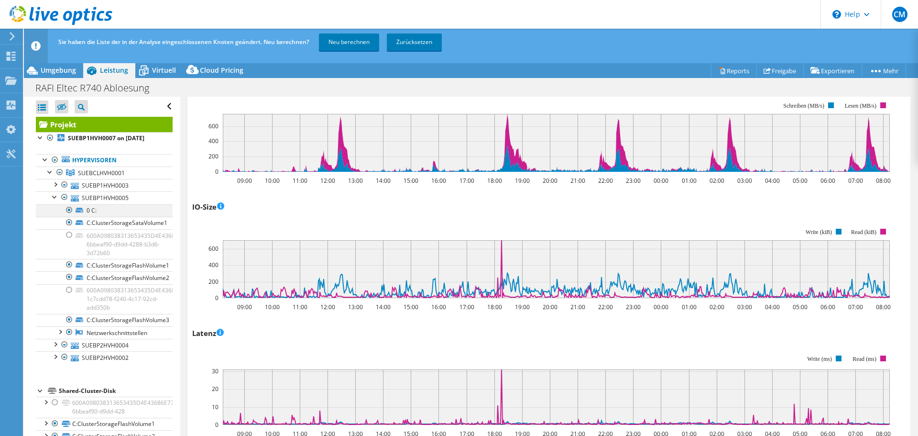
click at [66, 211] on div at bounding box center [70, 209] width 10 height 11
click at [56, 197] on div at bounding box center [55, 196] width 10 height 10
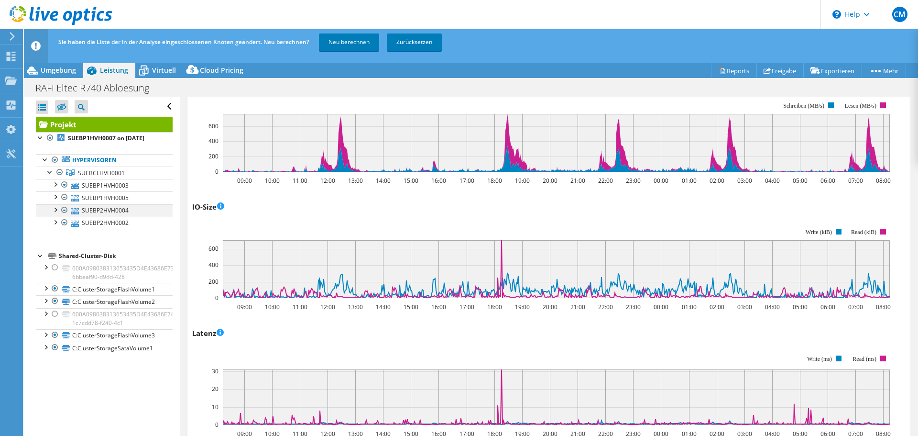
click at [56, 213] on div at bounding box center [55, 209] width 10 height 10
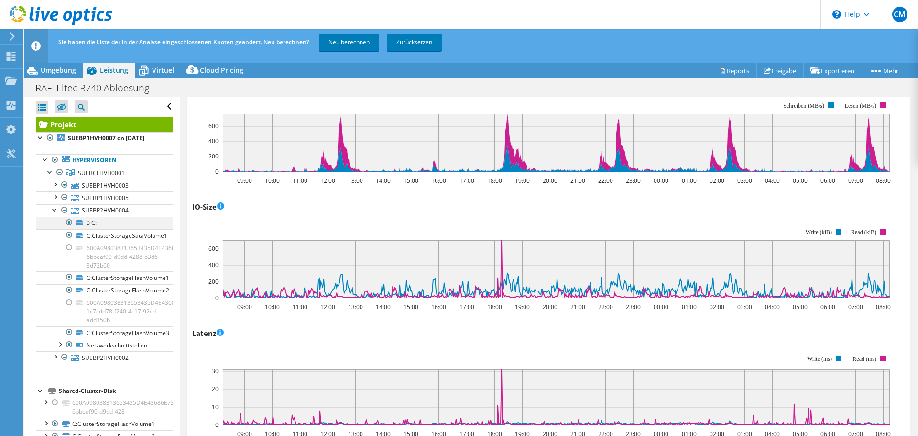
click at [67, 223] on div at bounding box center [70, 222] width 10 height 11
click at [56, 208] on div at bounding box center [55, 209] width 10 height 10
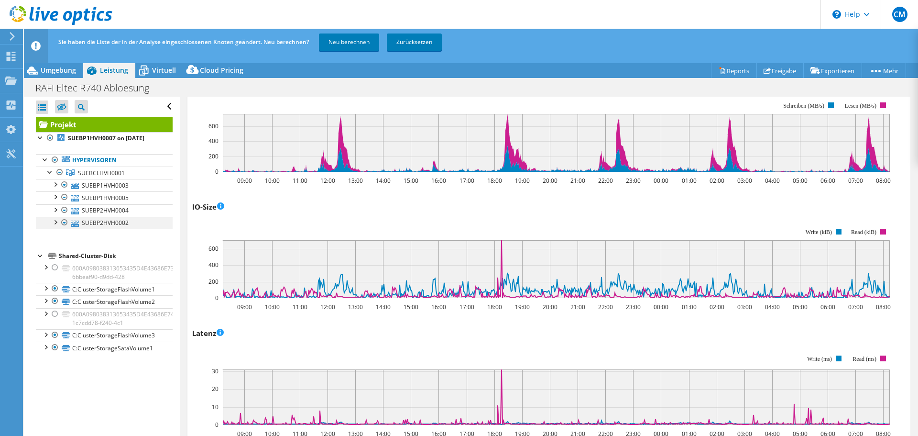
click at [56, 220] on div at bounding box center [55, 222] width 10 height 10
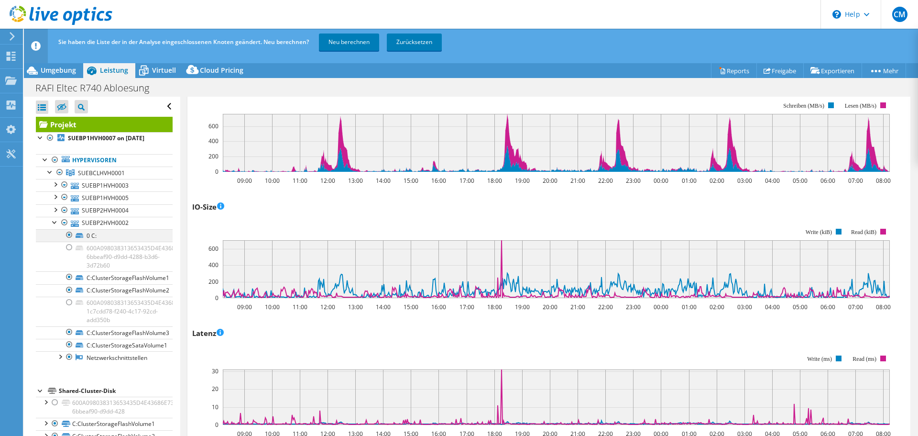
click at [68, 235] on div at bounding box center [70, 234] width 10 height 11
click at [55, 224] on div at bounding box center [55, 222] width 10 height 10
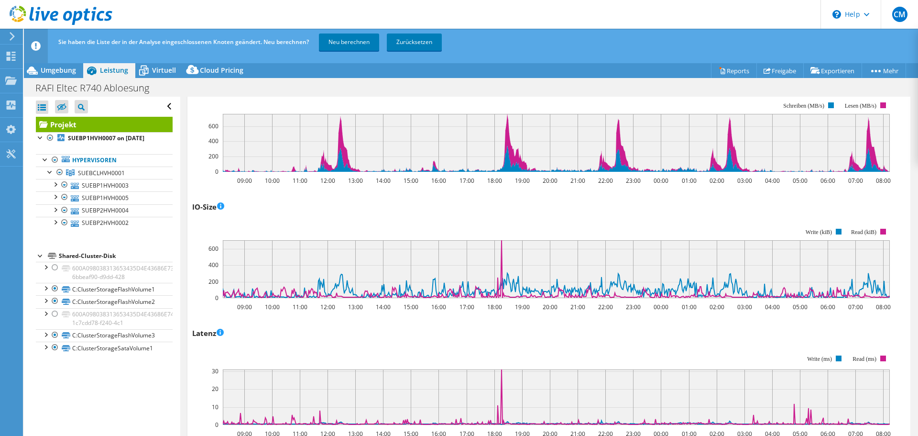
click at [309, 338] on div "Latenz 09:00 10:00 11:00 12:00 13:00 14:00 15:00 16:00 17:00 18:00 19:00 20:00 …" at bounding box center [548, 381] width 713 height 112
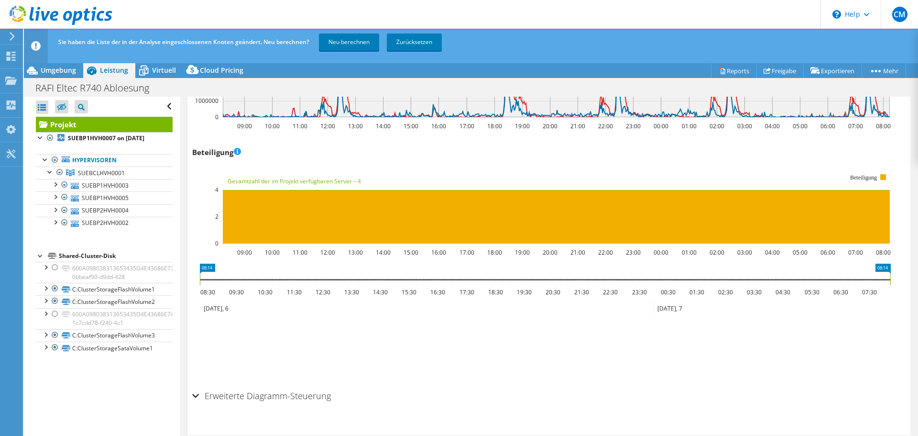
scroll to position [1191, 0]
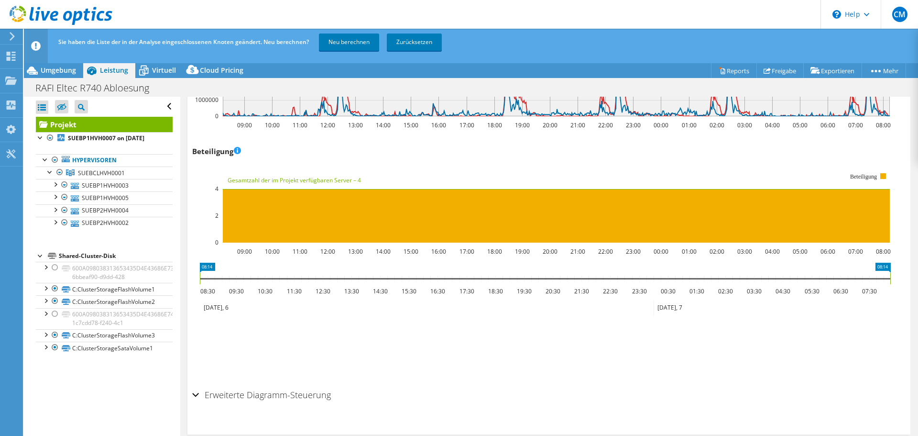
click at [285, 388] on h2 "Erweiterte Diagramm-Steuerung" at bounding box center [261, 394] width 139 height 19
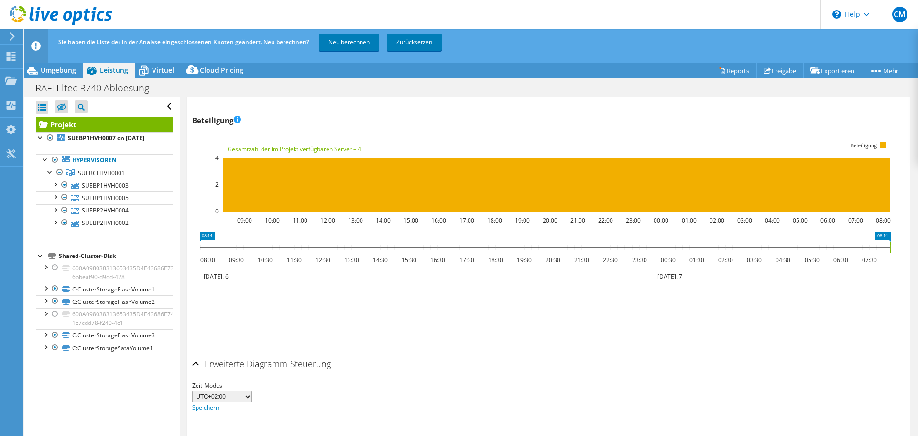
click at [287, 362] on h2 "Erweiterte Diagramm-Steuerung" at bounding box center [261, 363] width 139 height 19
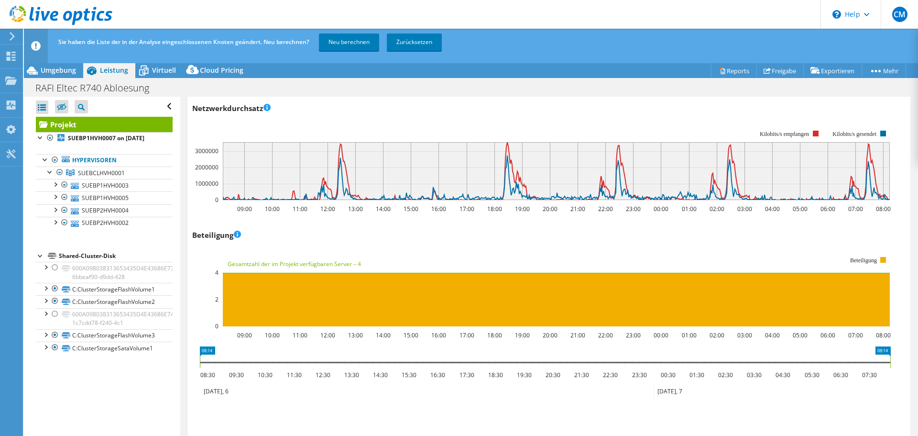
scroll to position [1096, 0]
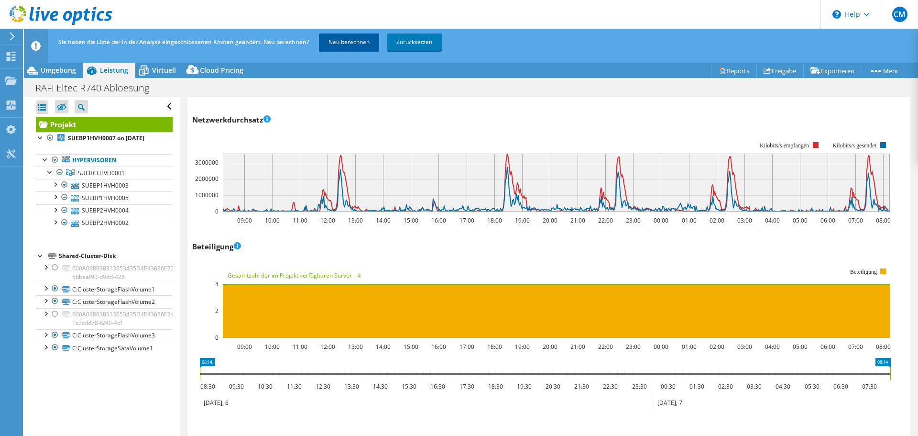
click at [347, 45] on link "Neu berechnen" at bounding box center [349, 41] width 60 height 17
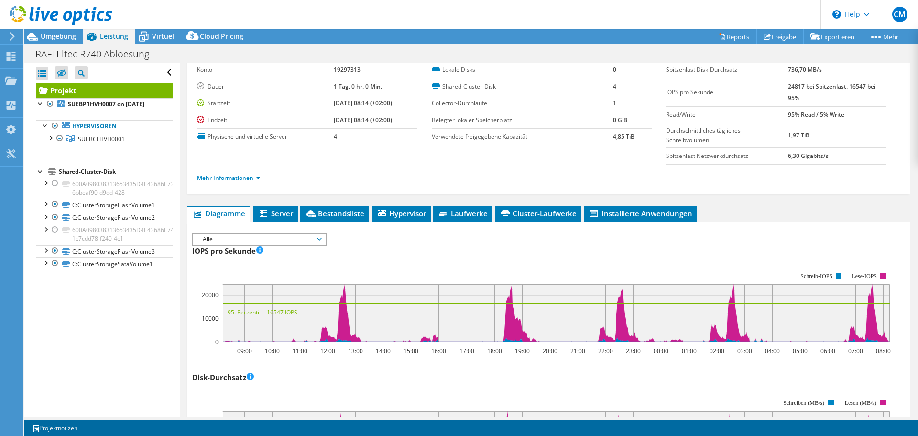
scroll to position [48, 0]
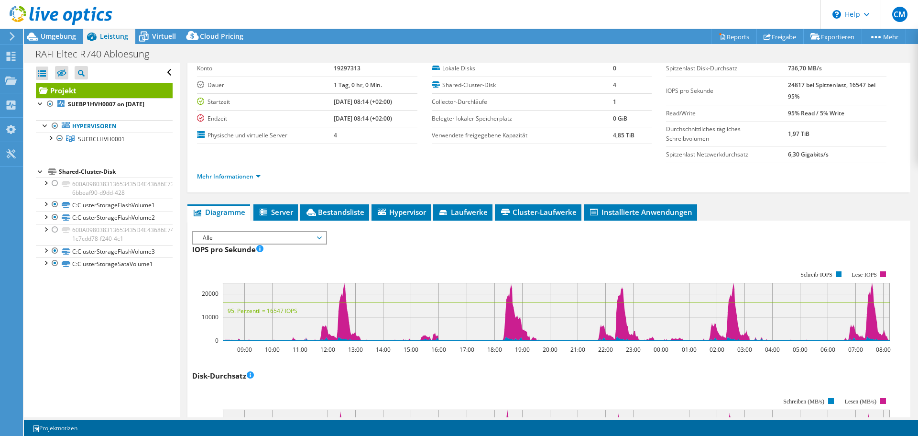
click at [302, 232] on span "Alle" at bounding box center [259, 237] width 123 height 11
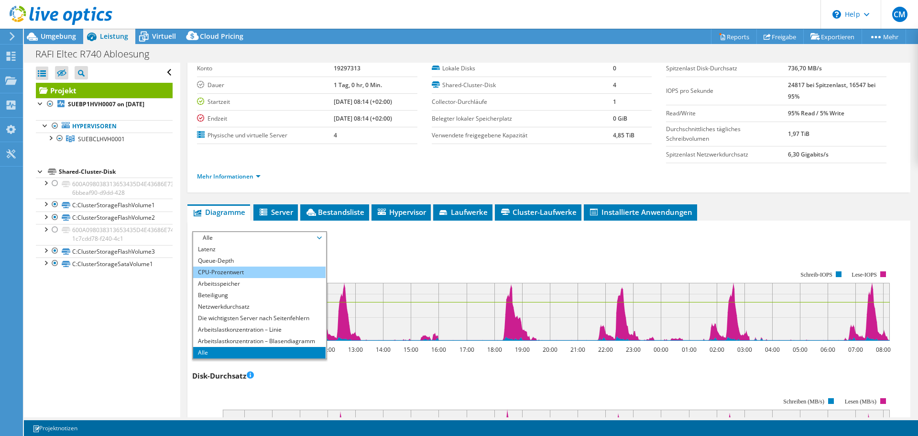
click at [272, 267] on li "CPU-Prozentwert" at bounding box center [259, 271] width 132 height 11
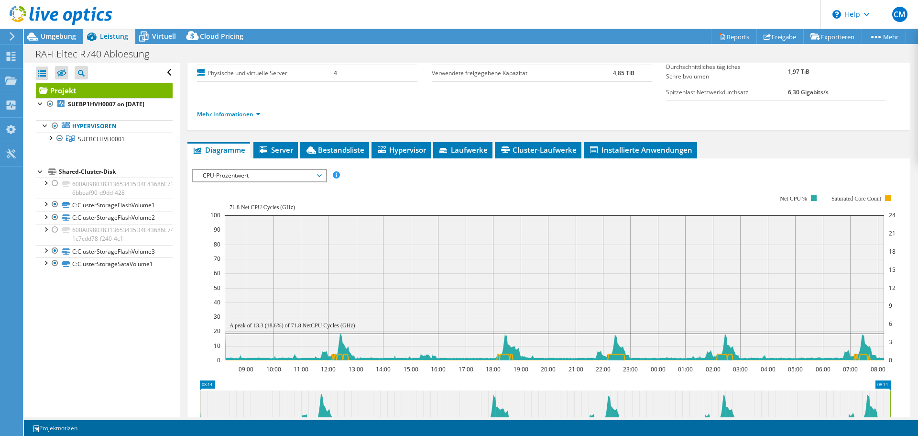
scroll to position [143, 0]
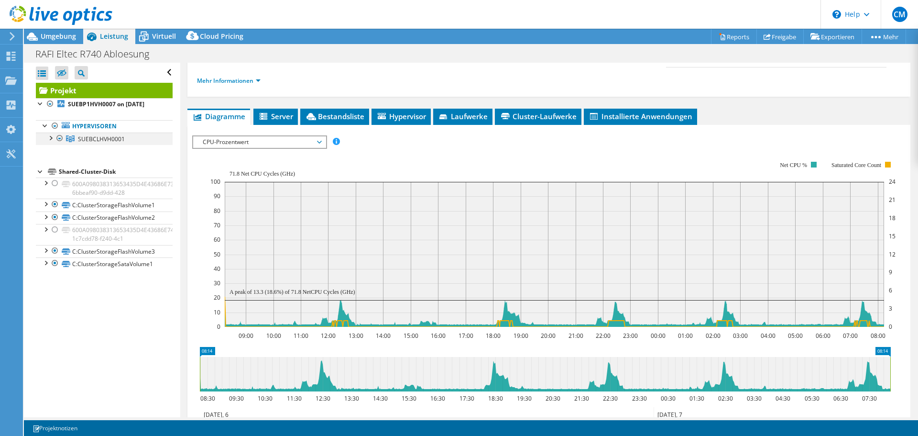
click at [49, 139] on div at bounding box center [50, 137] width 10 height 10
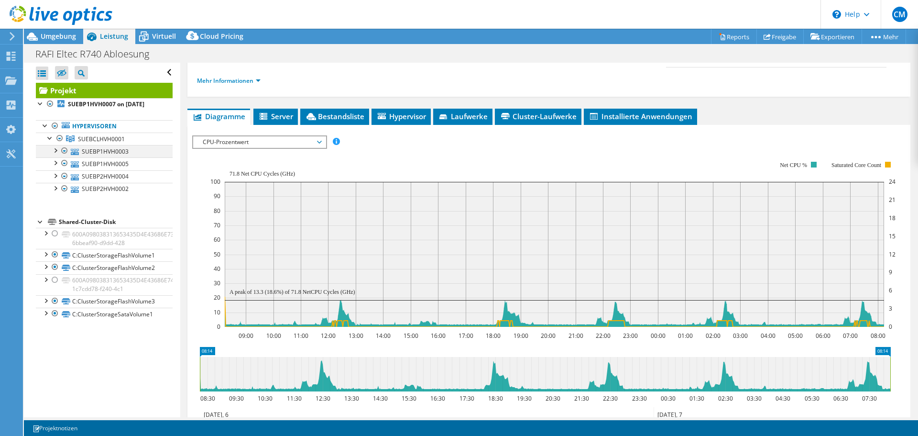
click at [56, 152] on div at bounding box center [55, 150] width 10 height 10
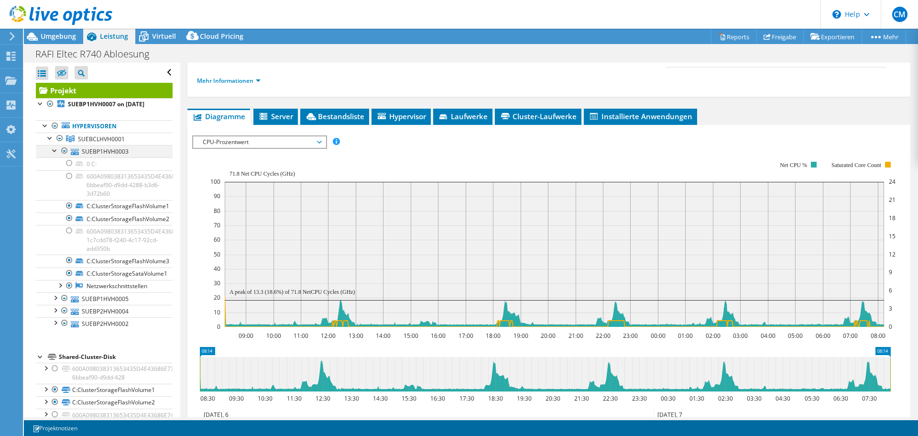
click at [56, 151] on div at bounding box center [55, 150] width 10 height 10
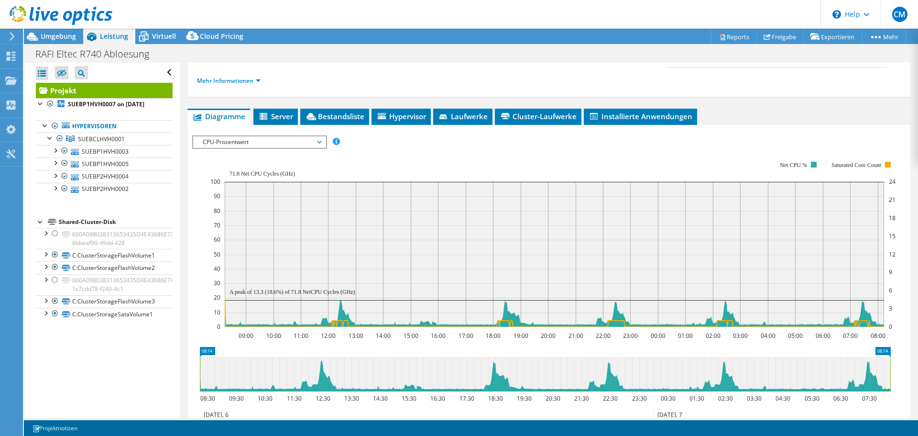
click at [278, 143] on span "CPU-Prozentwert" at bounding box center [259, 141] width 123 height 11
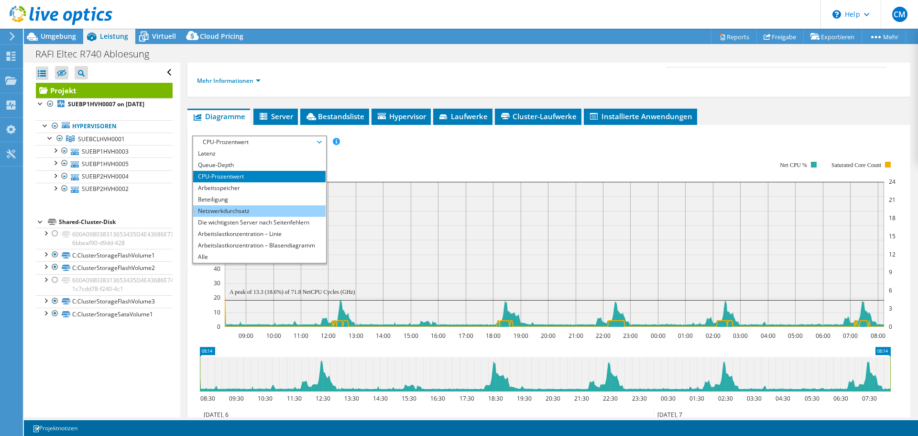
click at [264, 209] on li "Netzwerkdurchsatz" at bounding box center [259, 210] width 132 height 11
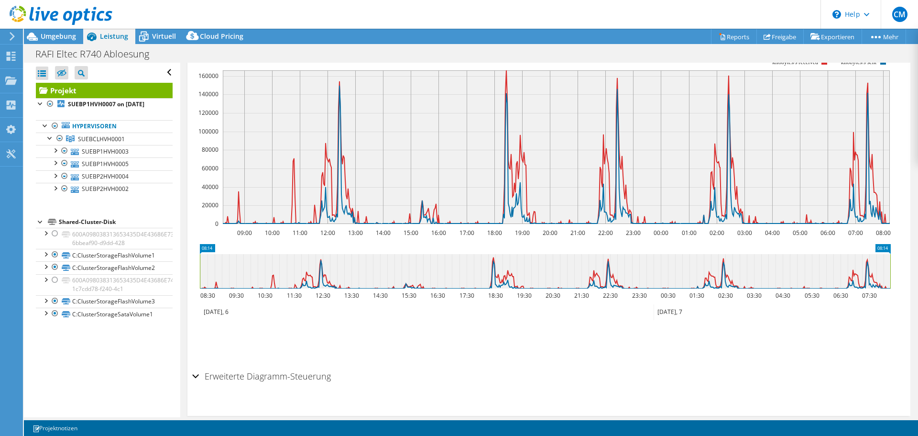
scroll to position [254, 0]
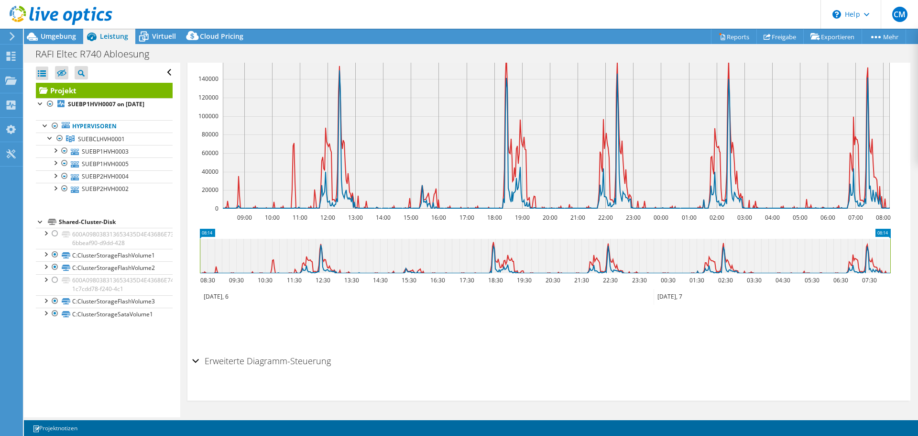
click at [302, 360] on h2 "Erweiterte Diagramm-Steuerung" at bounding box center [261, 360] width 139 height 19
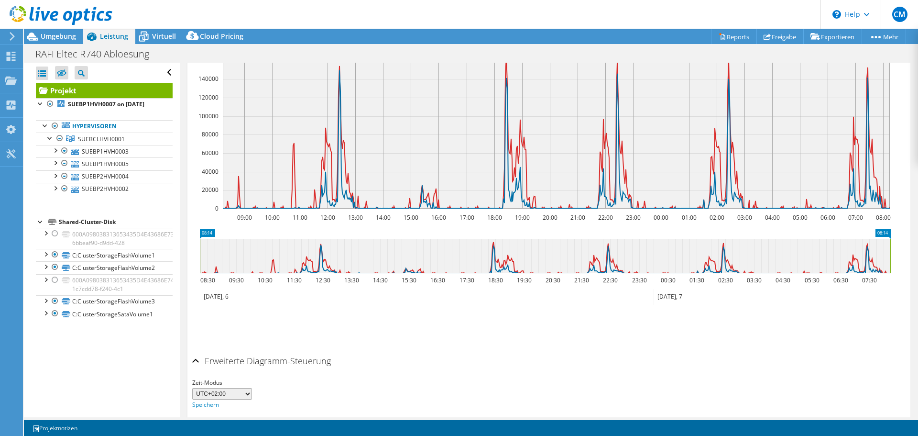
click at [302, 359] on h2 "Erweiterte Diagramm-Steuerung" at bounding box center [261, 360] width 139 height 19
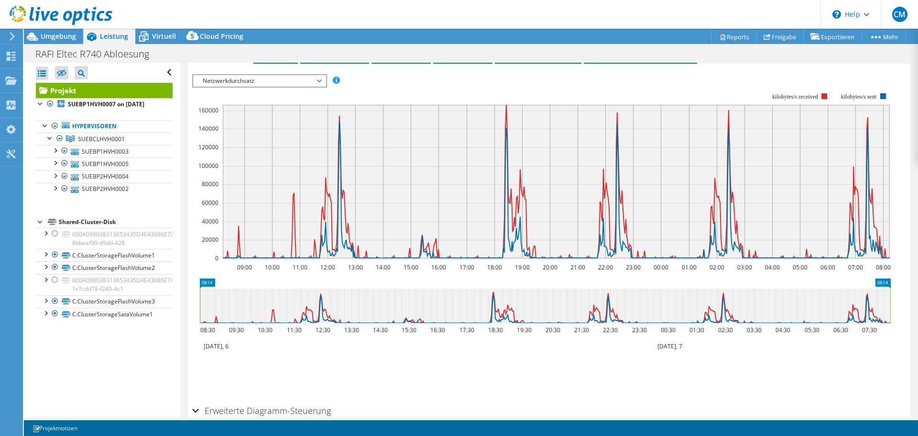
scroll to position [159, 0]
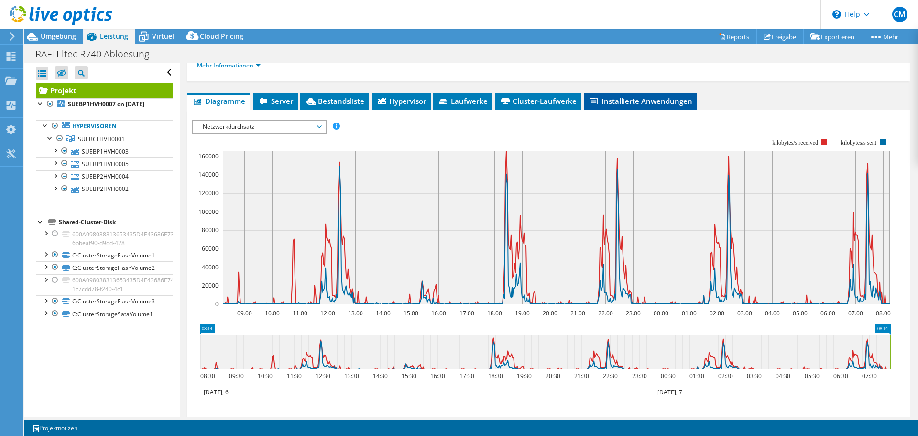
click at [646, 105] on span "Installierte Anwendungen" at bounding box center [640, 101] width 104 height 10
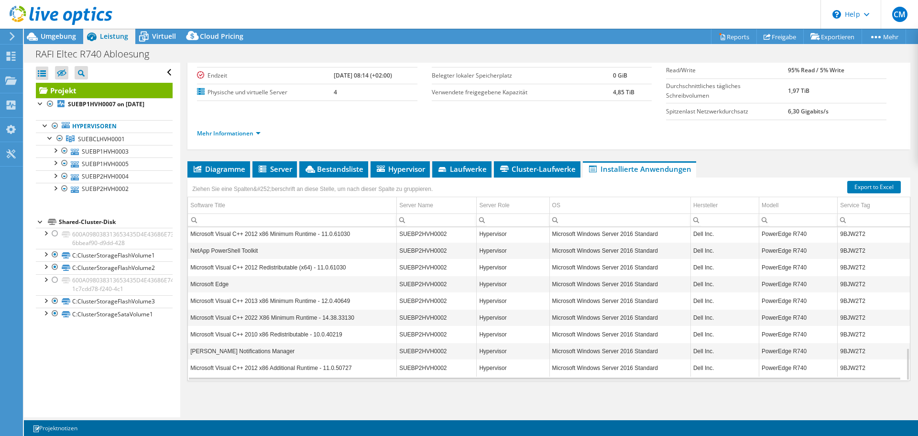
scroll to position [0, 0]
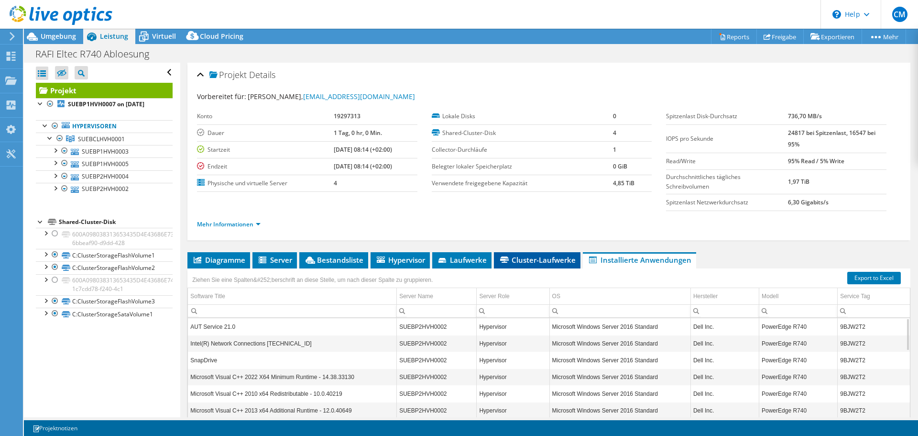
click at [537, 261] on span "Cluster-Laufwerke" at bounding box center [537, 260] width 77 height 10
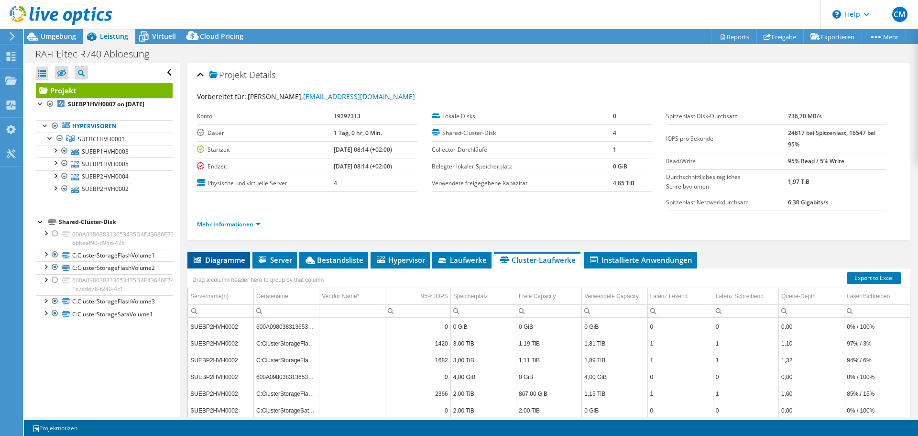
click at [221, 261] on span "Diagramme" at bounding box center [218, 260] width 53 height 10
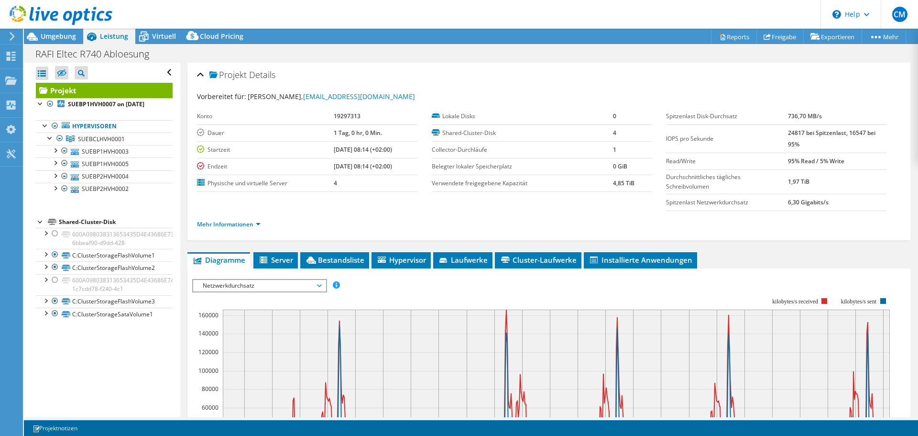
scroll to position [143, 0]
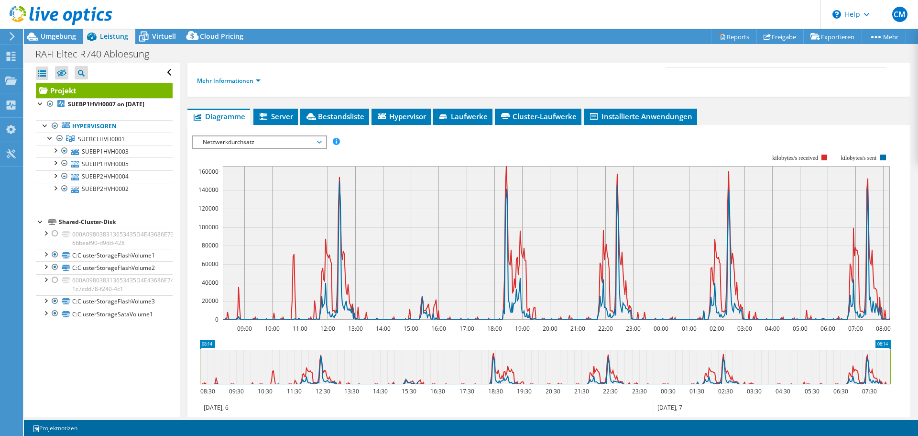
click at [264, 145] on span "Netzwerkdurchsatz" at bounding box center [259, 141] width 123 height 11
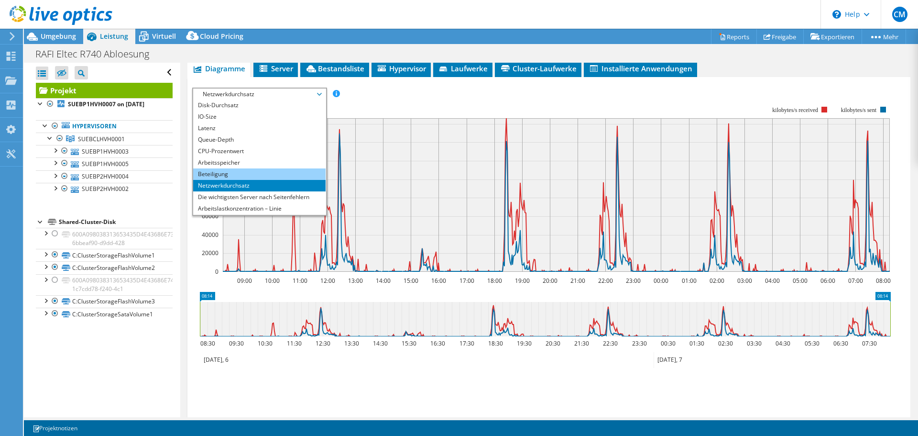
scroll to position [0, 0]
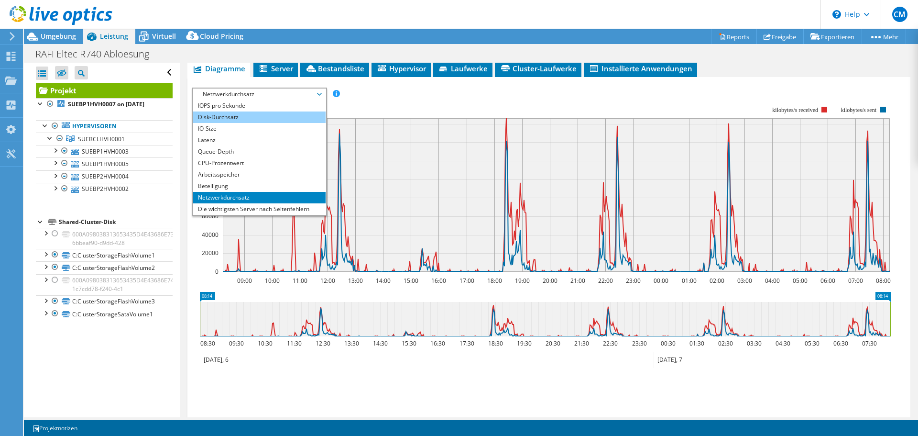
click at [256, 112] on li "Disk-Durchsatz" at bounding box center [259, 116] width 132 height 11
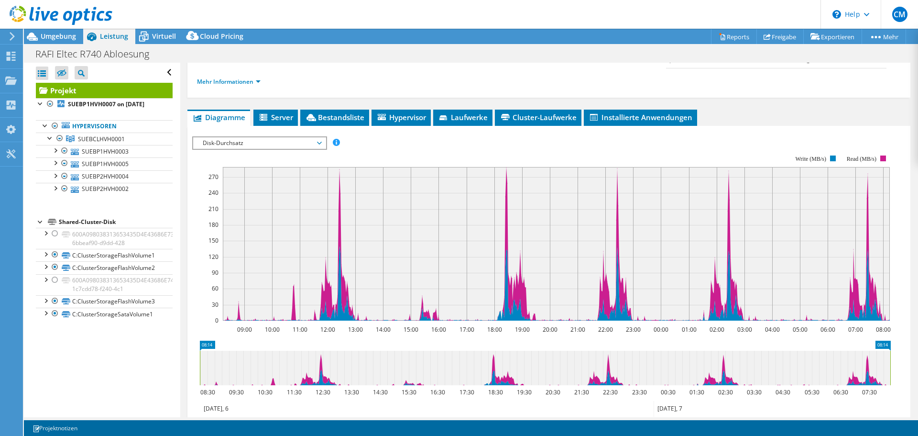
scroll to position [63, 0]
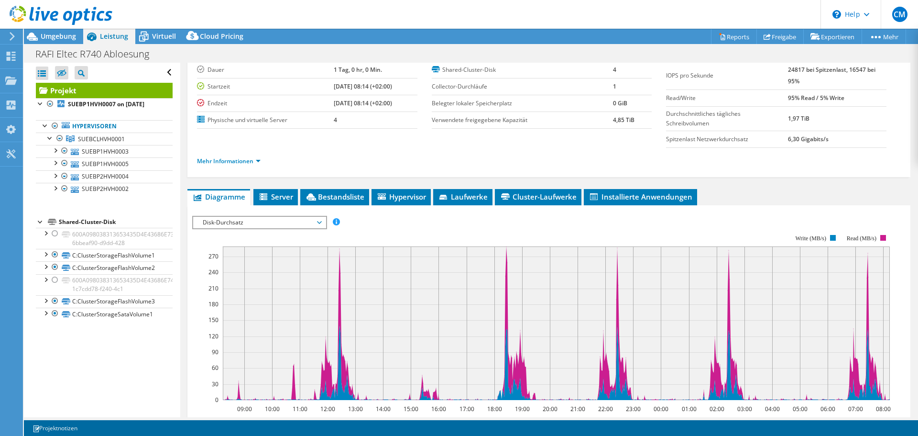
click at [255, 225] on span "Disk-Durchsatz" at bounding box center [259, 222] width 123 height 11
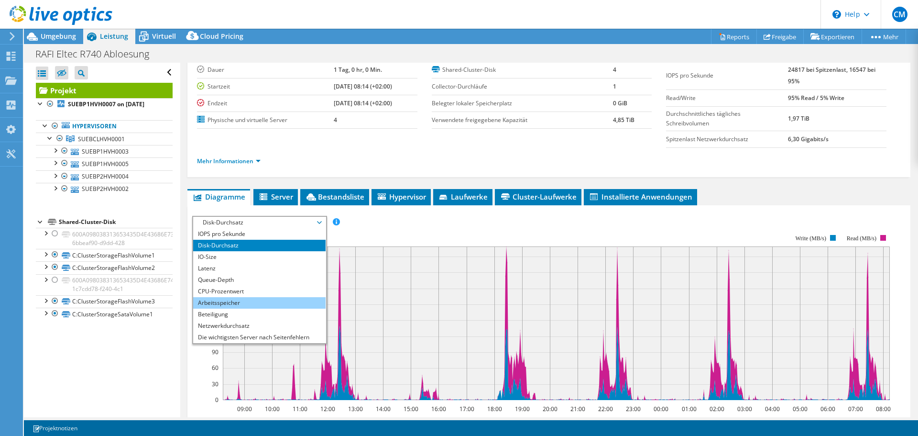
click at [252, 300] on li "Arbeitsspeicher" at bounding box center [259, 302] width 132 height 11
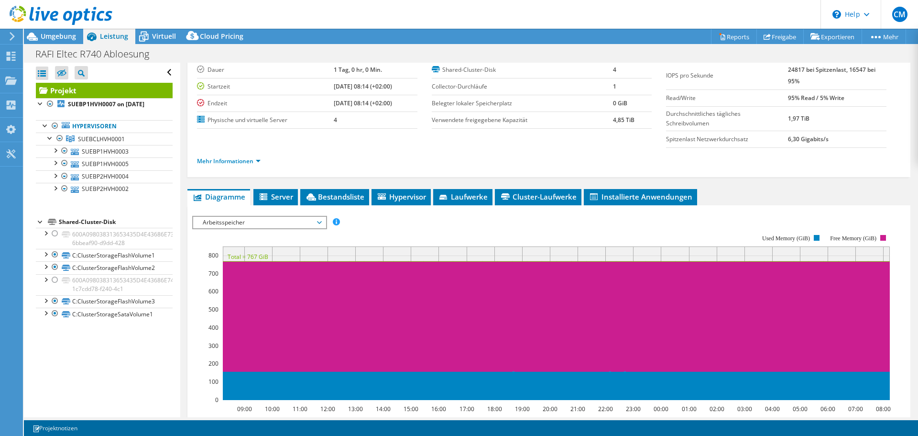
click at [278, 222] on span "Arbeitsspeicher" at bounding box center [259, 222] width 123 height 11
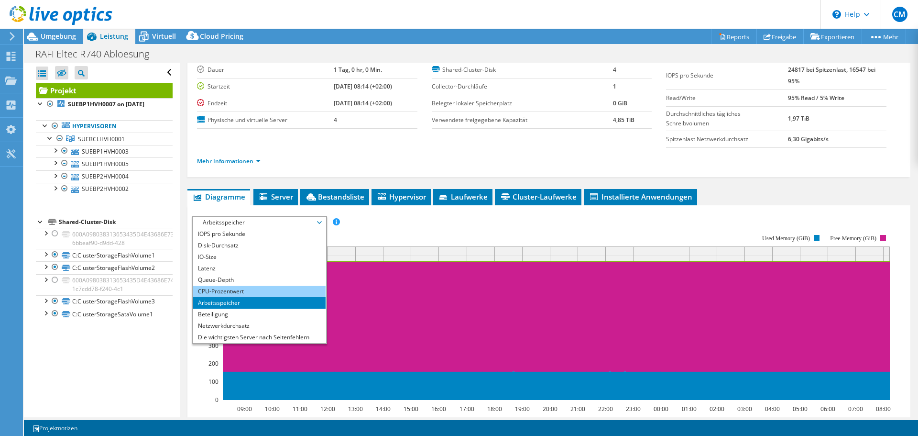
click at [247, 290] on li "CPU-Prozentwert" at bounding box center [259, 290] width 132 height 11
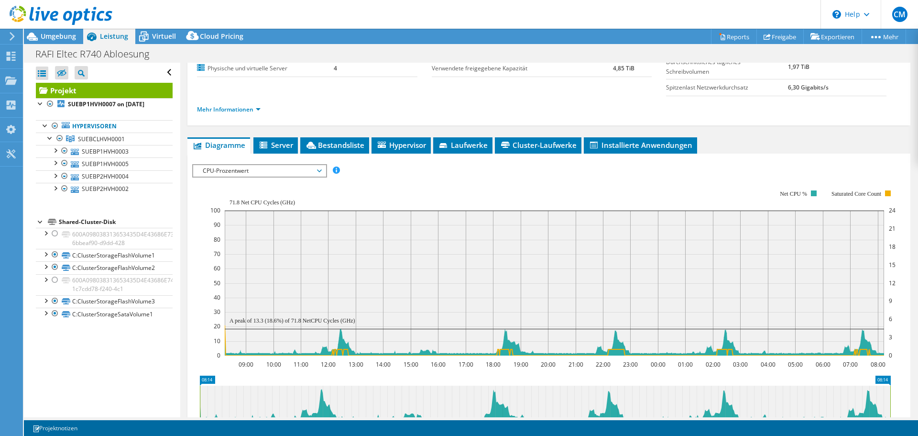
scroll to position [0, 0]
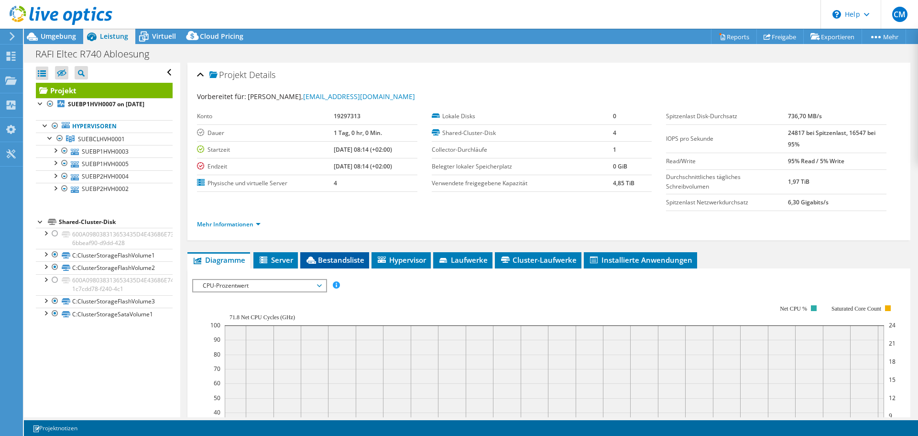
click at [339, 256] on span "Bestandsliste" at bounding box center [334, 260] width 59 height 10
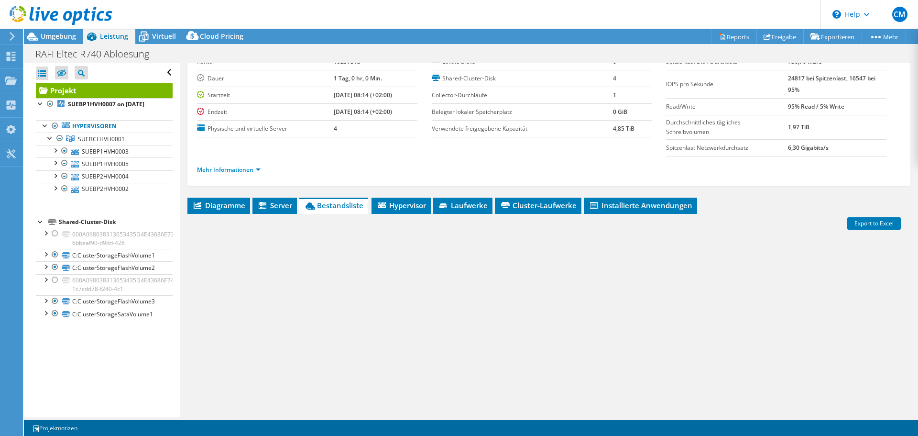
scroll to position [91, 0]
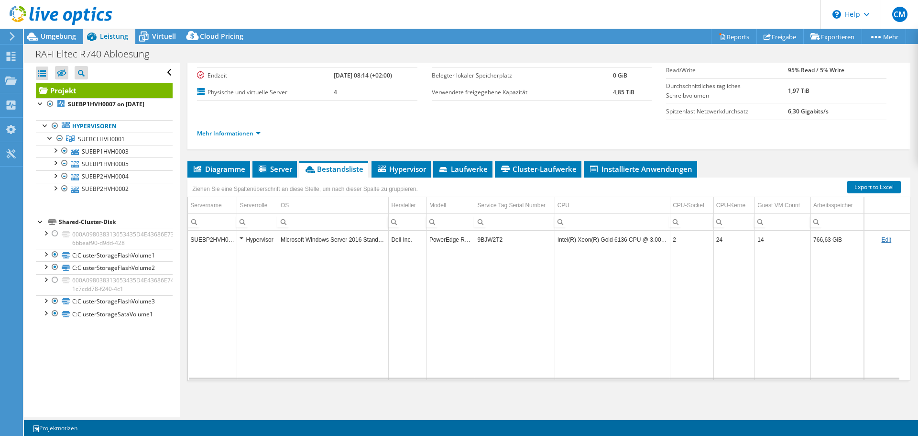
click at [227, 238] on td "SUEBP2HVH0002" at bounding box center [212, 239] width 49 height 17
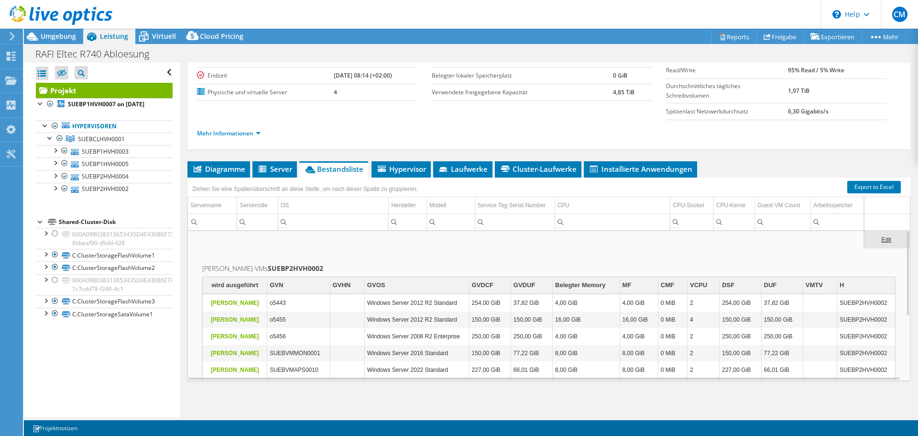
scroll to position [0, 0]
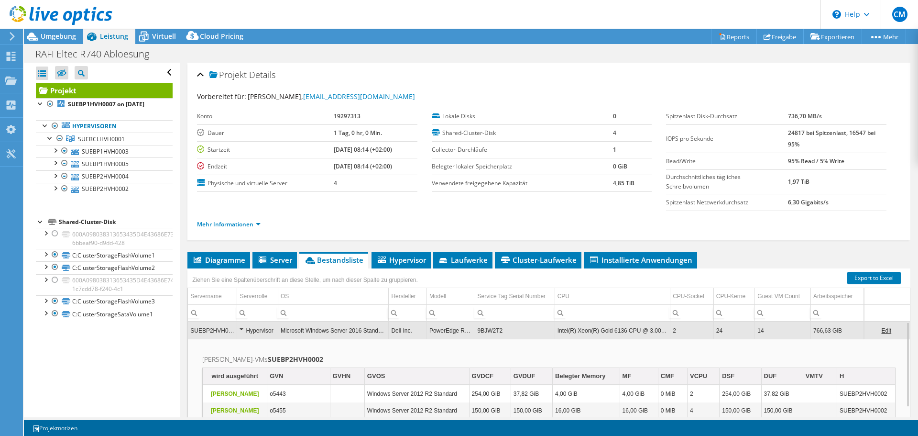
click at [402, 248] on div "Projekt Details Vorbereitet für: [PERSON_NAME], [EMAIL_ADDRESS][DOMAIN_NAME] Ko…" at bounding box center [548, 285] width 737 height 445
click at [404, 268] on div "Ziehen Sie eine Spaltenüberschrift an diese Stelle, um nach dieser Spalte zu gr…" at bounding box center [304, 278] width 235 height 21
click at [406, 262] on span "Hypervisor" at bounding box center [401, 260] width 50 height 10
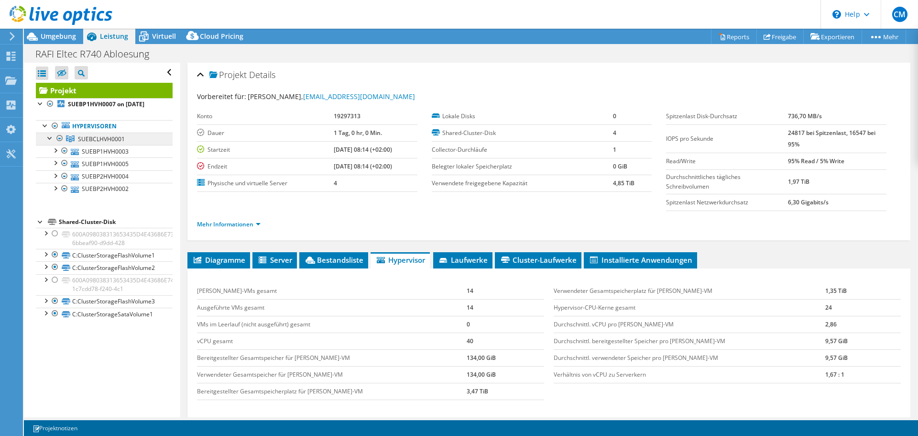
click at [103, 140] on span "SUEBCLHVH0001" at bounding box center [101, 139] width 47 height 8
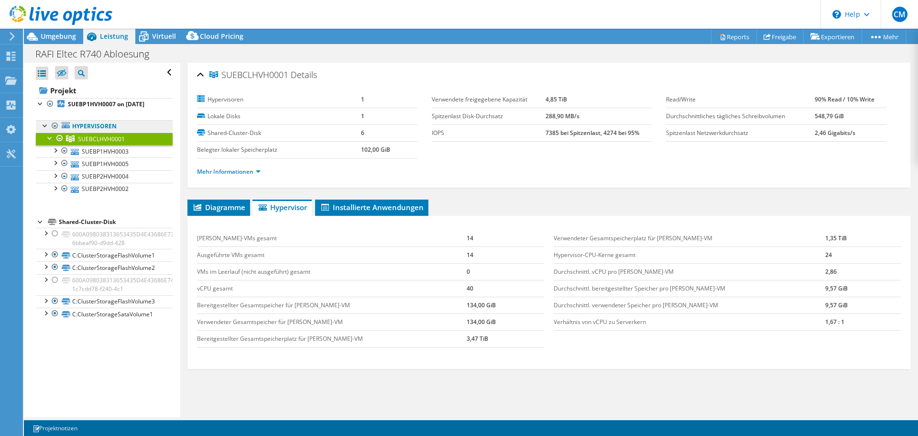
click at [99, 126] on link "Hypervisoren" at bounding box center [104, 126] width 137 height 12
click at [97, 110] on link "SUEBP1HVH0007 on [DATE]" at bounding box center [104, 104] width 137 height 12
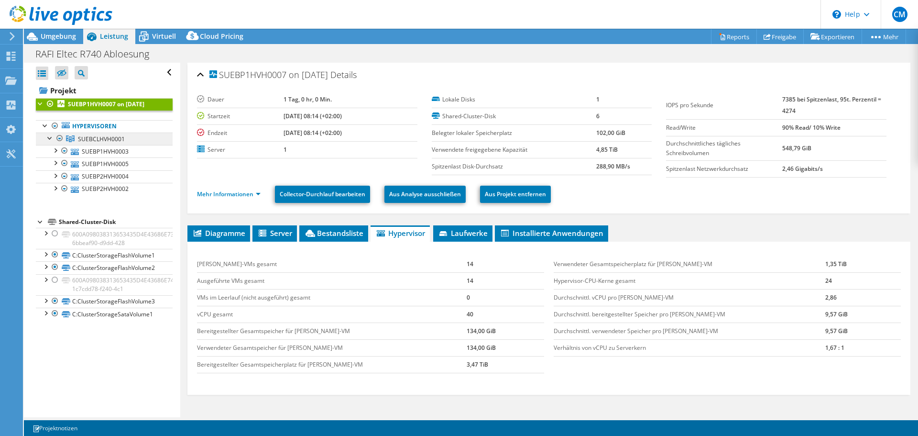
click at [109, 142] on span "SUEBCLHVH0001" at bounding box center [101, 139] width 47 height 8
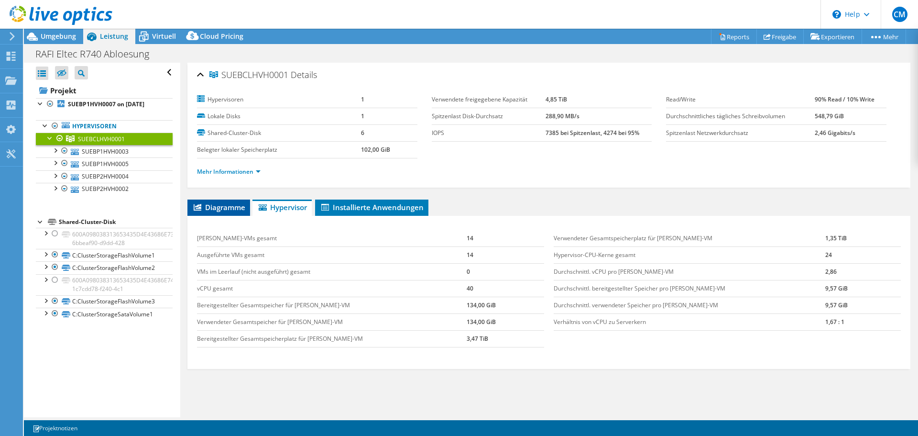
click at [238, 207] on span "Diagramme" at bounding box center [218, 207] width 53 height 10
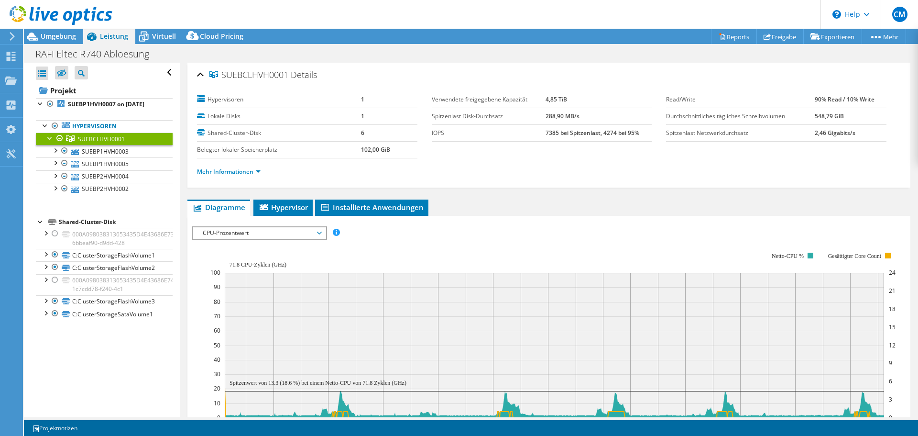
click at [163, 72] on div "Alle öffnen Alle schließen Ausgeschlossene Knoten verbergen" at bounding box center [104, 73] width 137 height 20
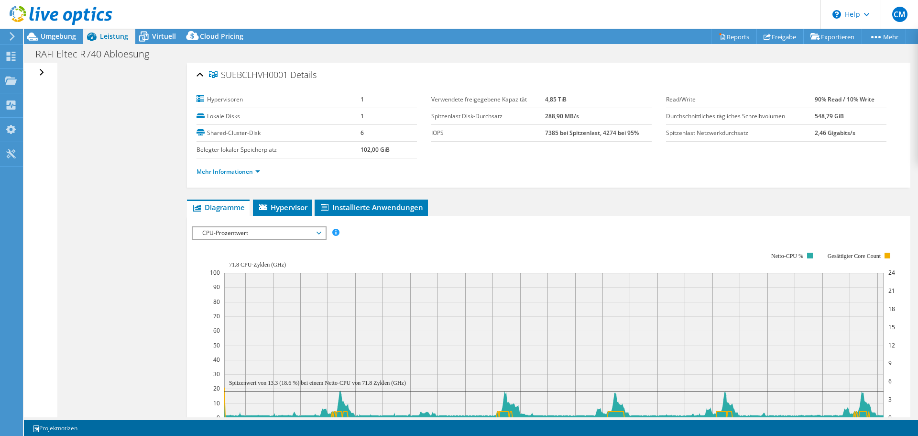
click at [39, 72] on div "Alle öffnen Alle schließen Ausgeschlossene Knoten verbergen Projektbaumfilter" at bounding box center [43, 73] width 14 height 20
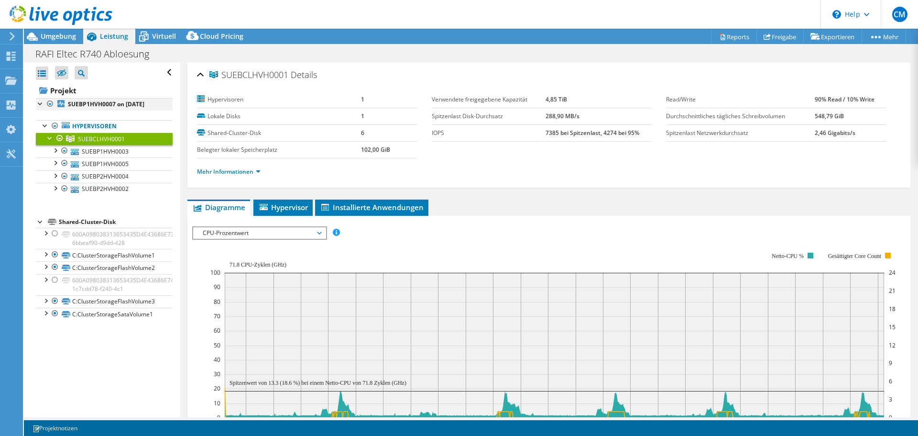
click at [48, 101] on div at bounding box center [50, 103] width 10 height 11
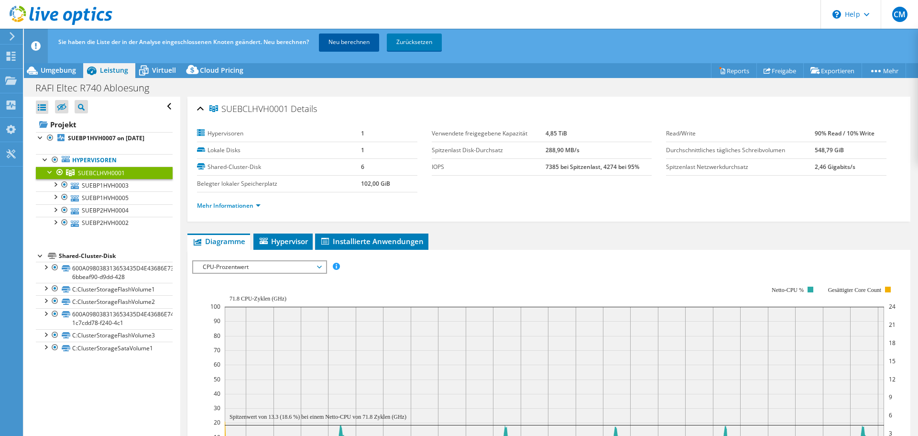
click at [328, 42] on link "Neu berechnen" at bounding box center [349, 41] width 60 height 17
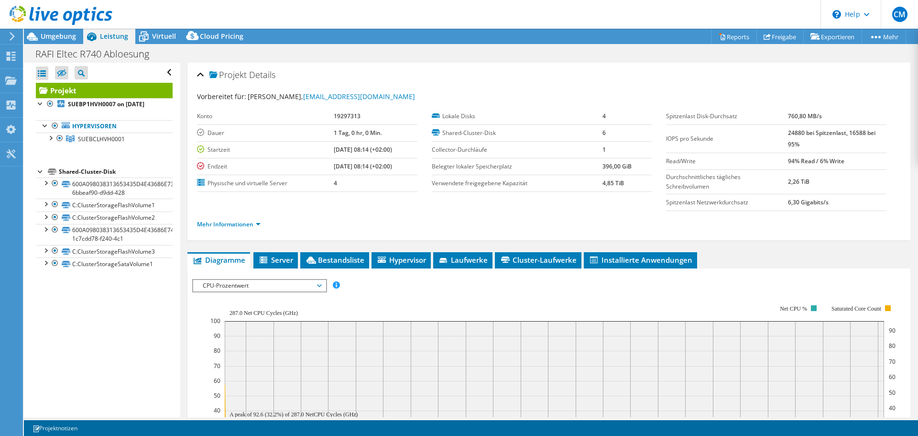
click at [274, 283] on span "CPU-Prozentwert" at bounding box center [259, 285] width 123 height 11
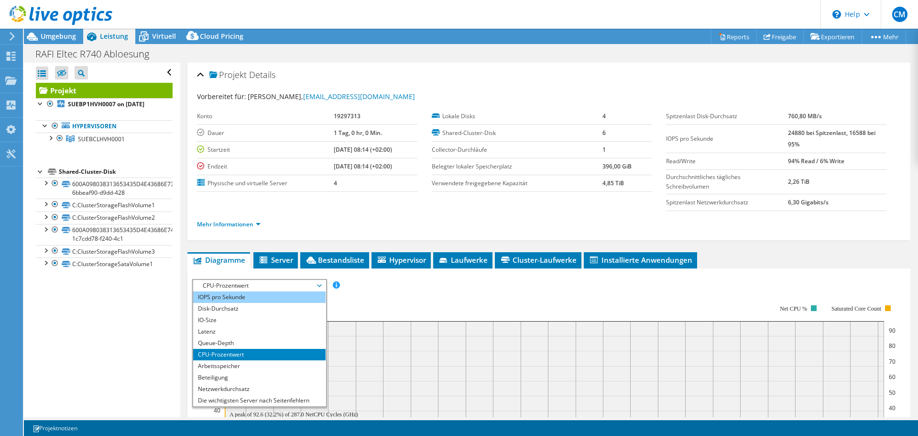
click at [266, 295] on li "IOPS pro Sekunde" at bounding box center [259, 296] width 132 height 11
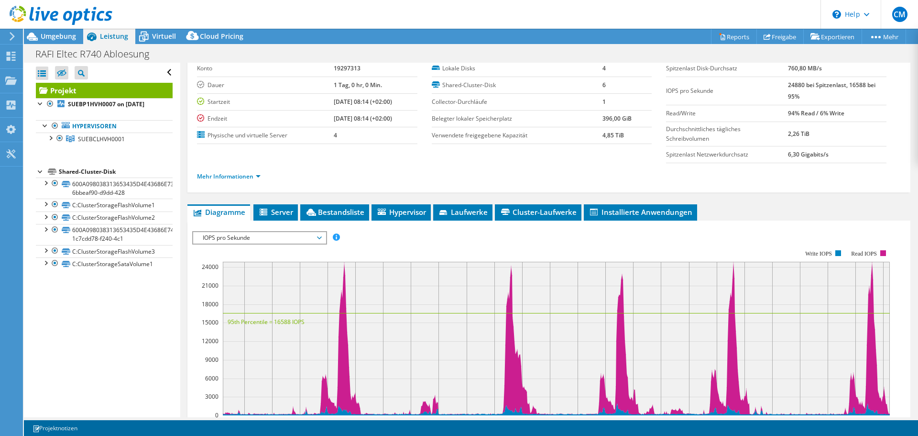
scroll to position [143, 0]
